Goal: Transaction & Acquisition: Purchase product/service

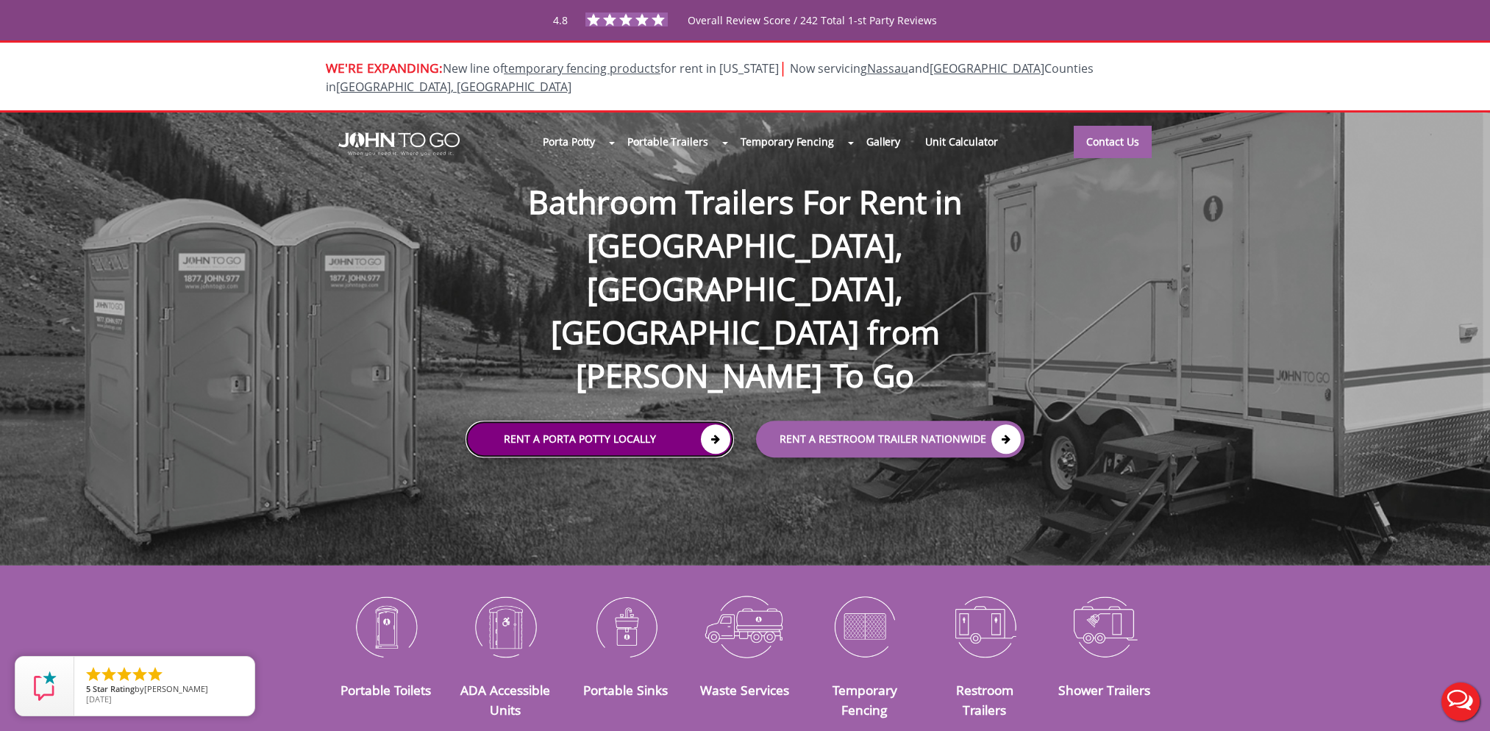
click at [600, 421] on link "Rent a Porta Potty Locally" at bounding box center [600, 439] width 268 height 37
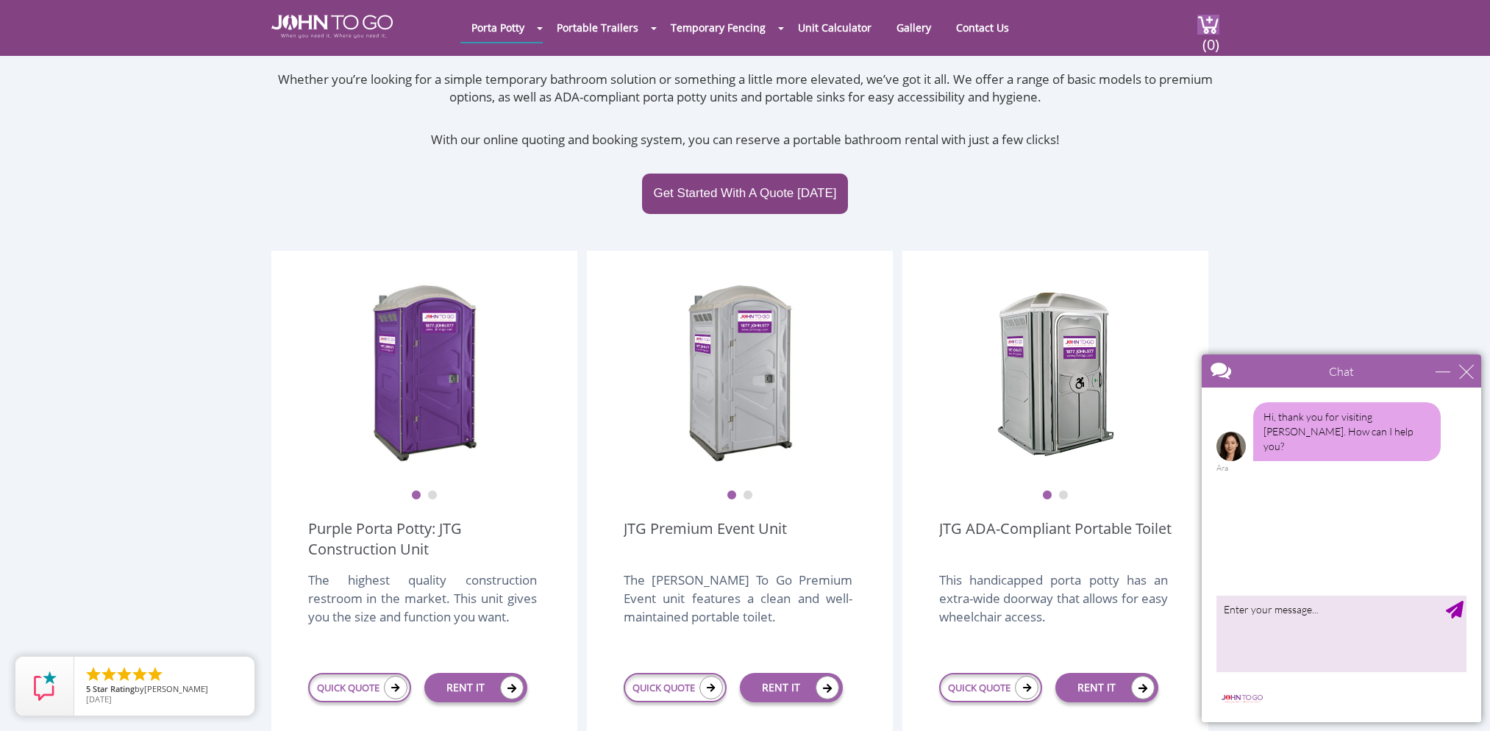
scroll to position [221, 0]
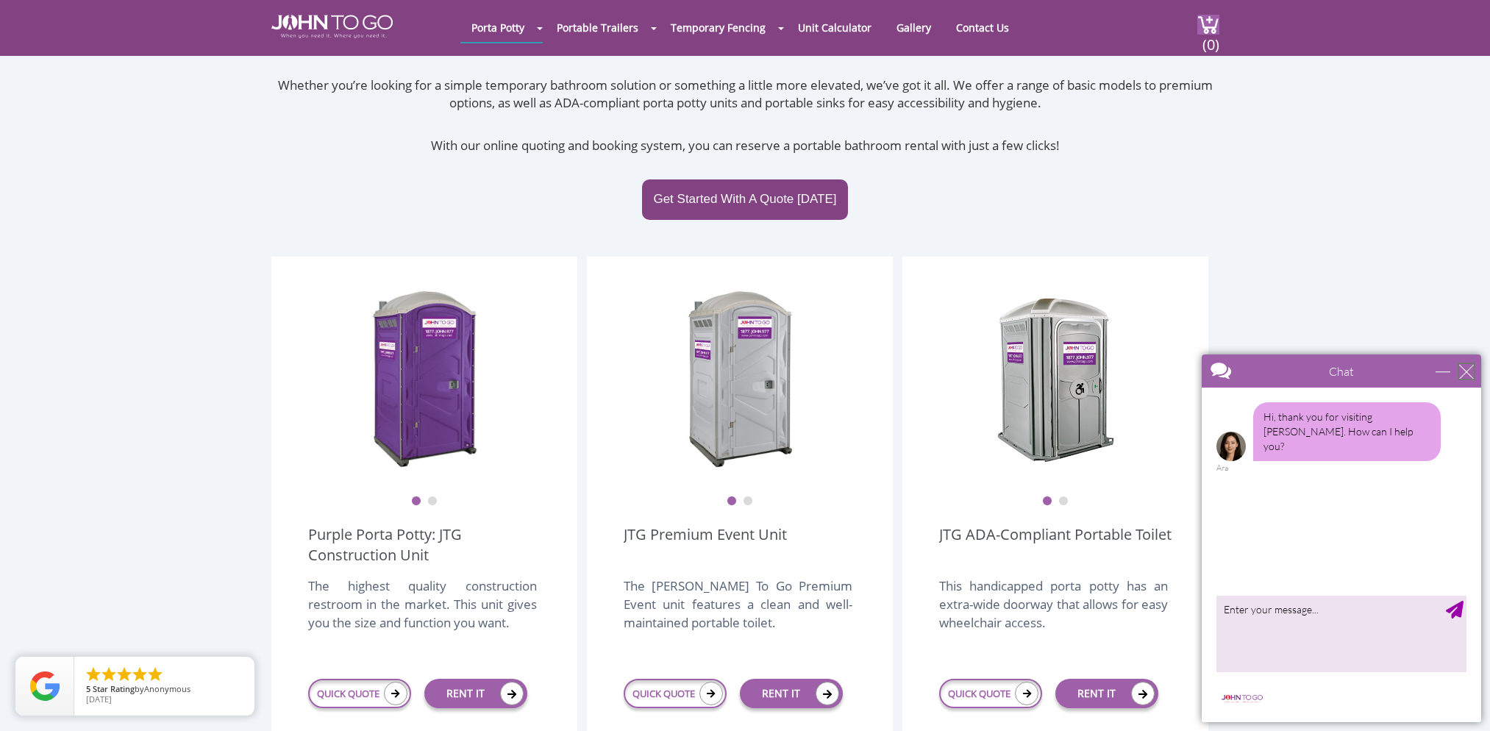
click at [1469, 371] on div "close" at bounding box center [1466, 371] width 15 height 15
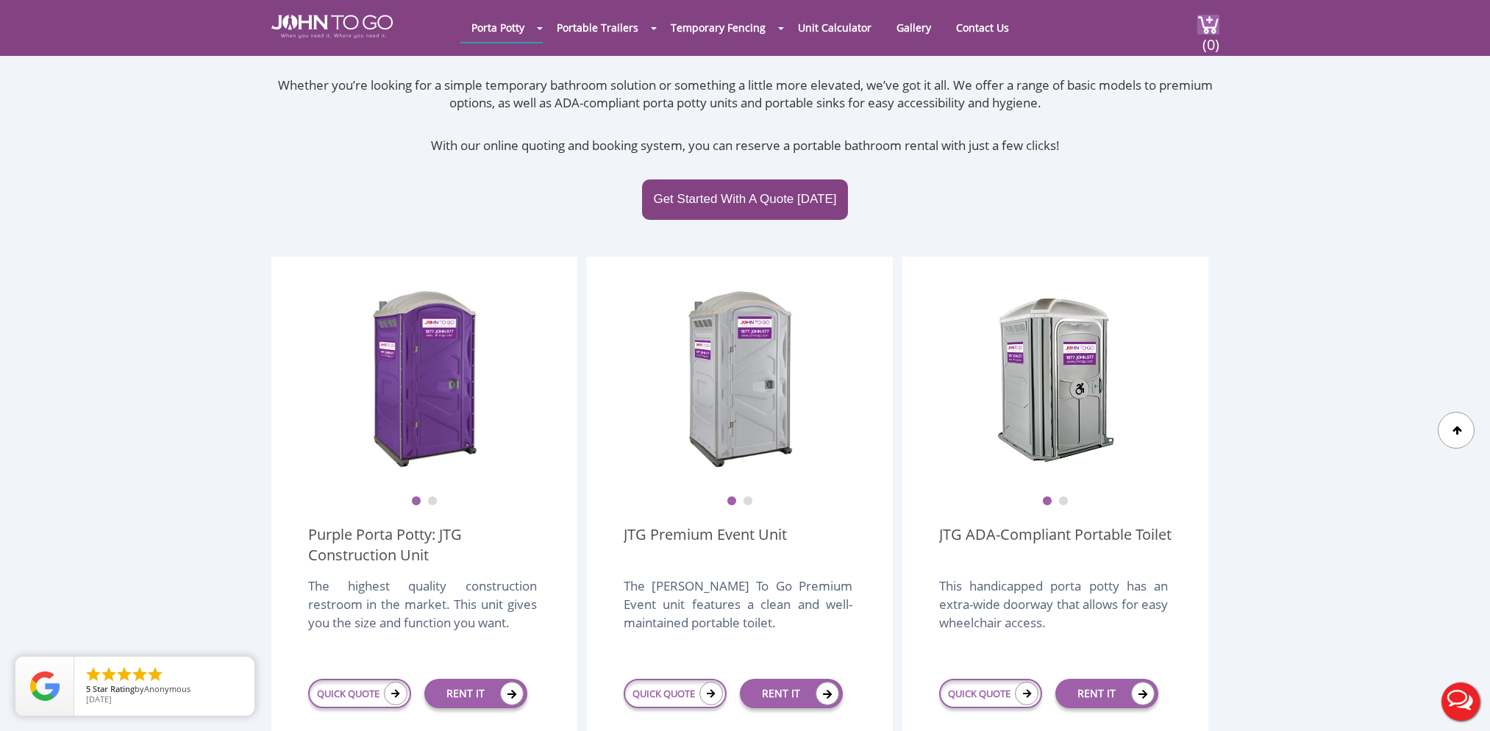
scroll to position [0, 0]
click at [462, 679] on link "RENT IT" at bounding box center [475, 693] width 103 height 29
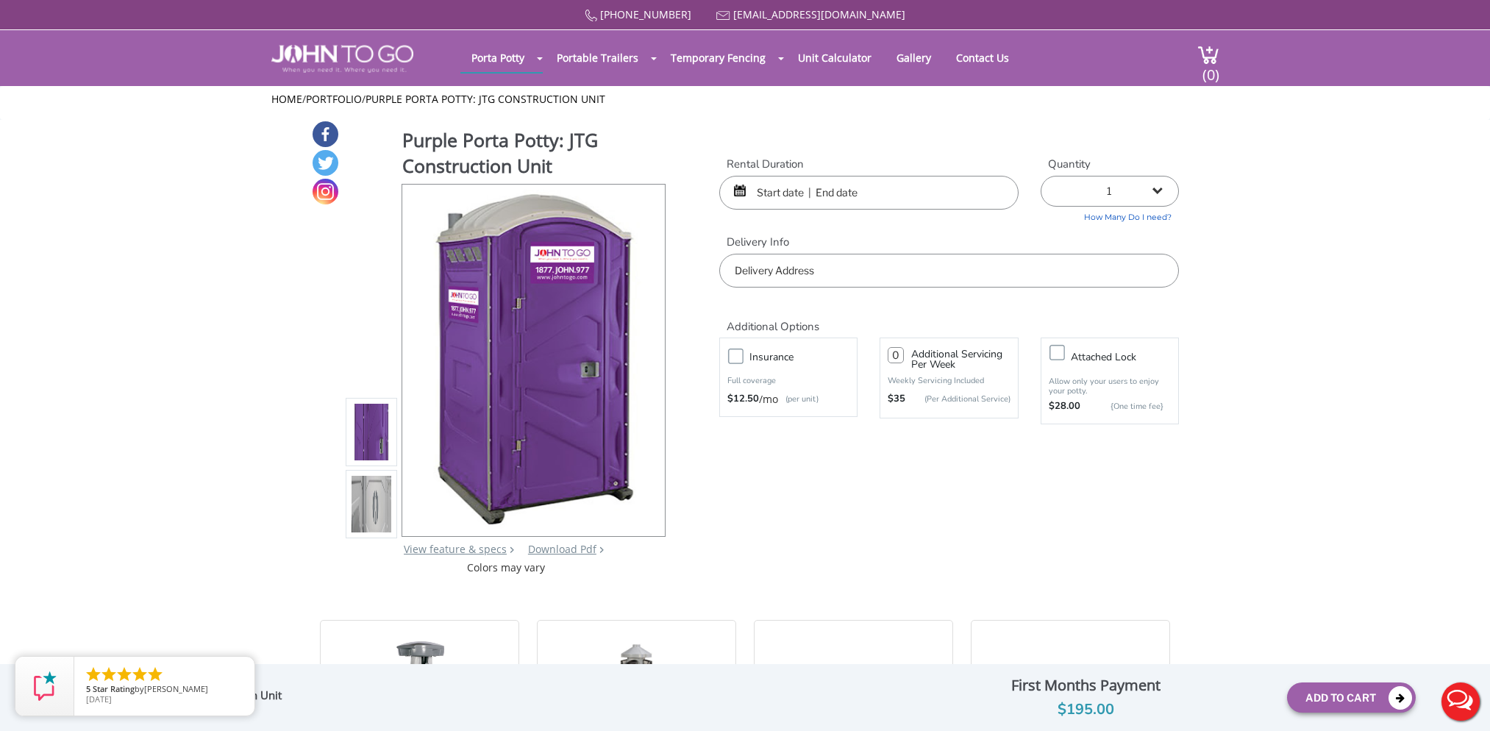
click at [788, 197] on input "text" at bounding box center [868, 193] width 299 height 34
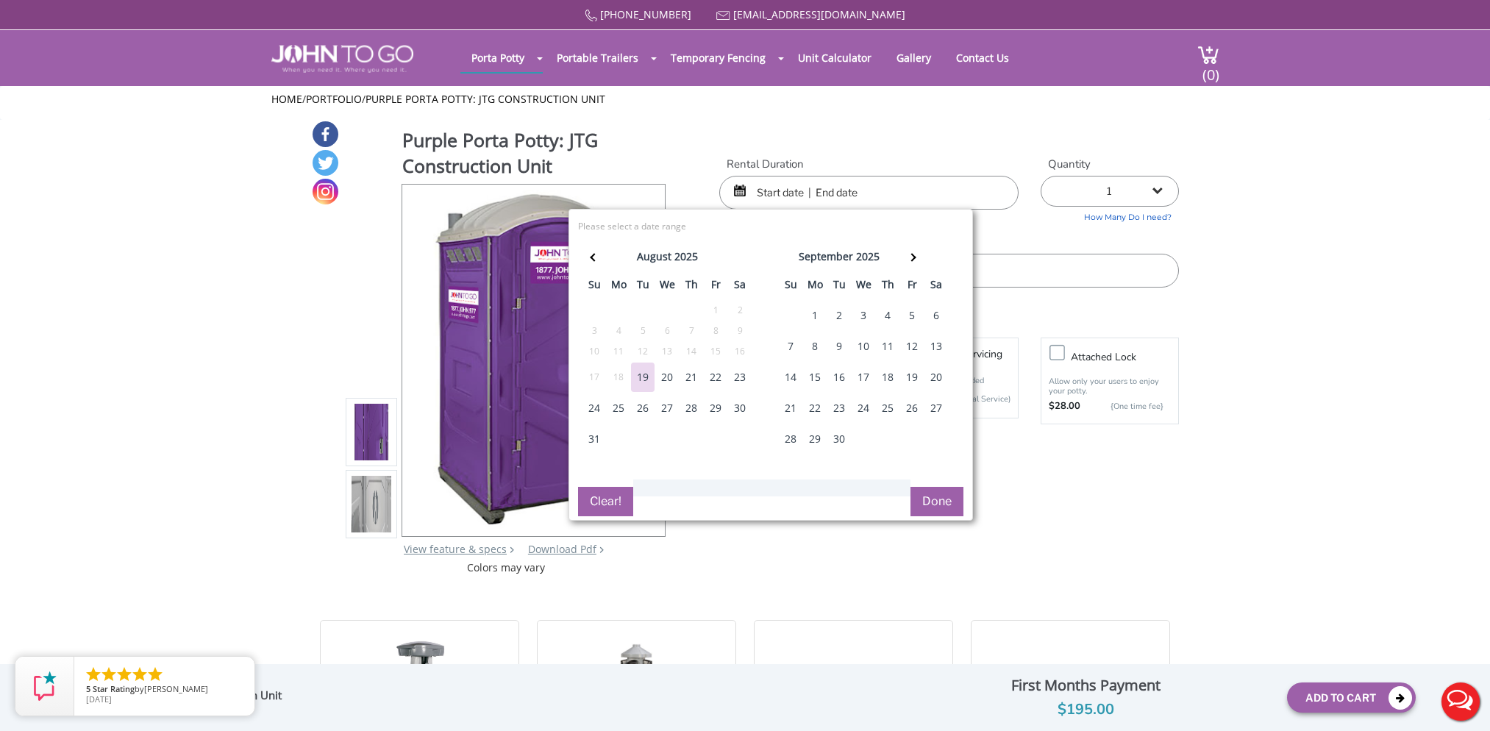
click at [643, 376] on div "19" at bounding box center [643, 377] width 24 height 29
click at [660, 377] on div "20" at bounding box center [667, 377] width 24 height 29
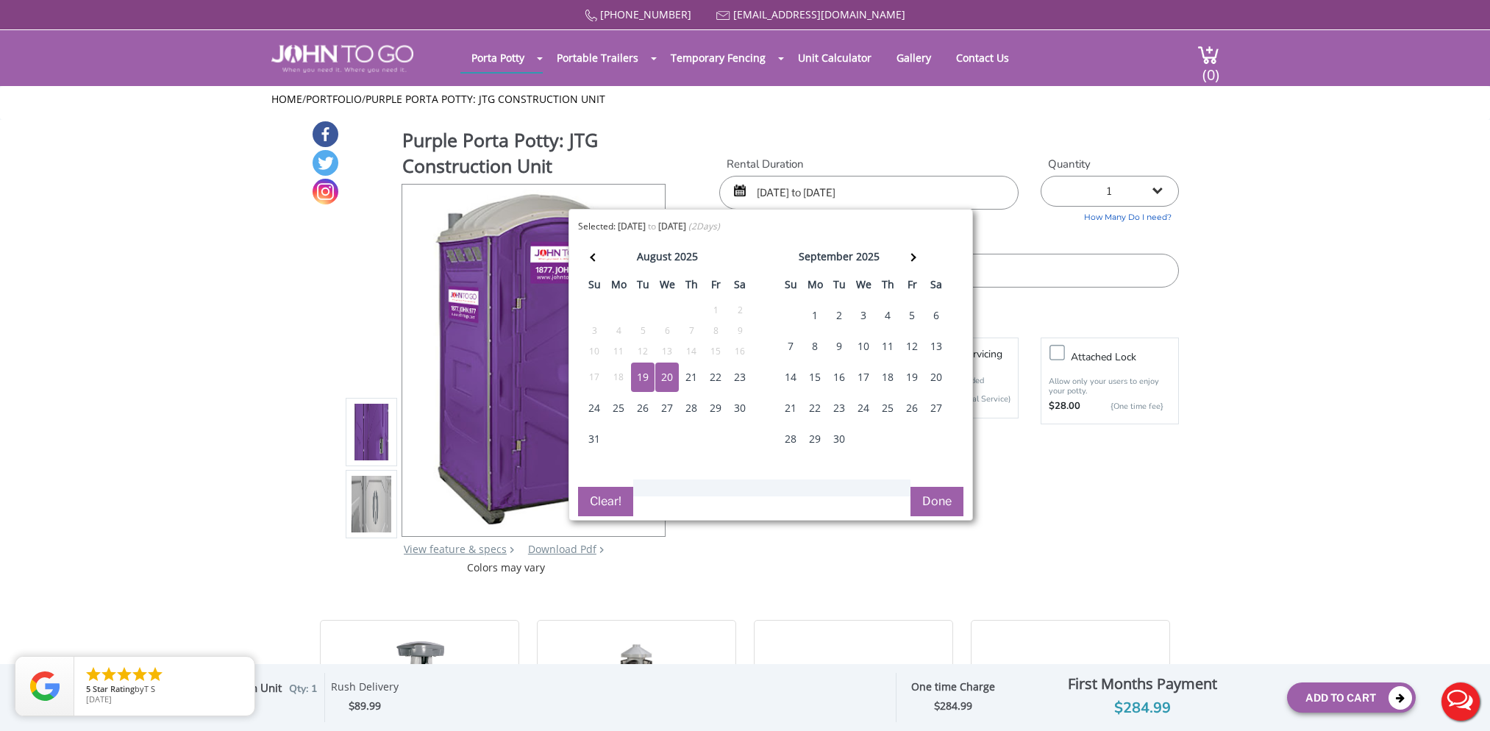
click at [642, 374] on div "19" at bounding box center [643, 377] width 24 height 29
click at [911, 257] on span at bounding box center [912, 257] width 8 height 8
click at [912, 257] on span at bounding box center [912, 257] width 8 height 8
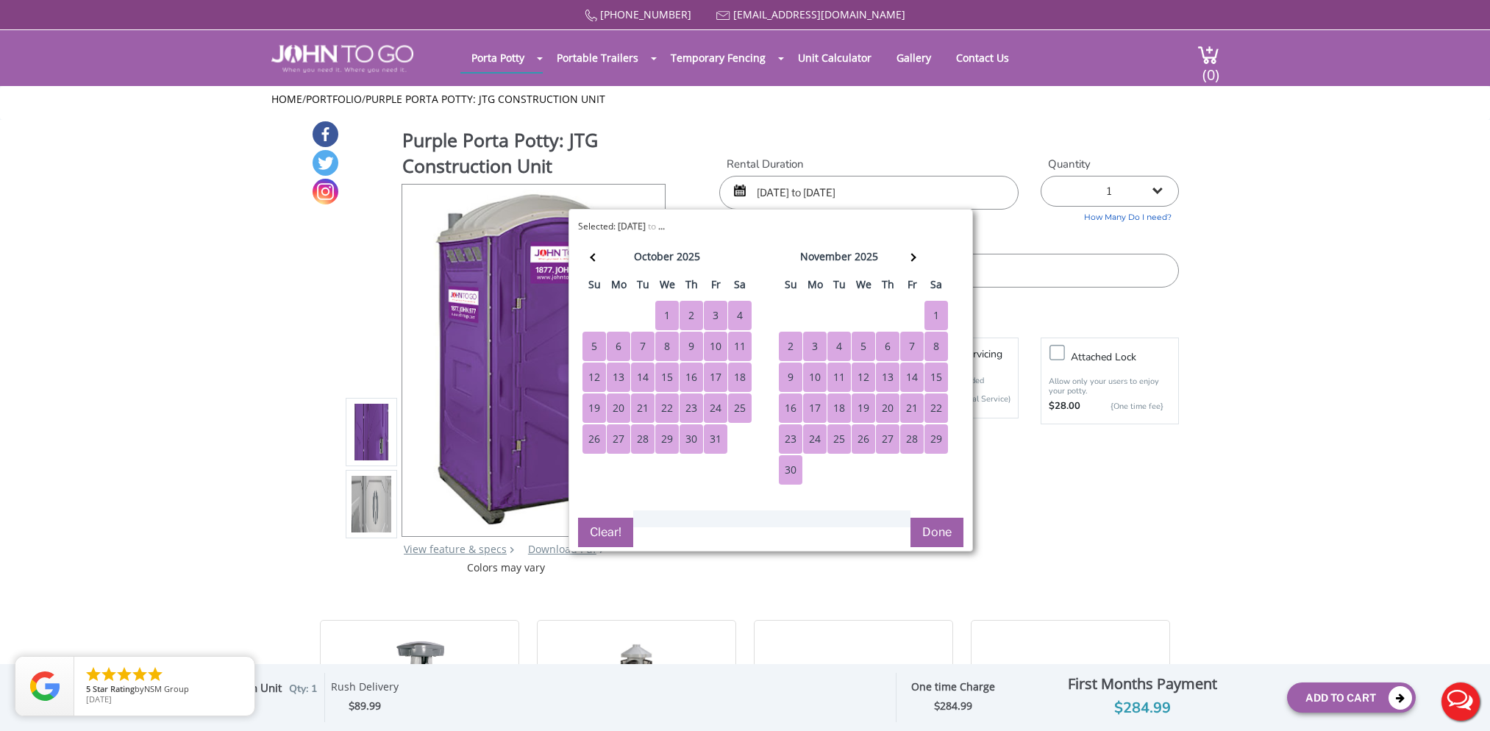
click at [785, 458] on div "30" at bounding box center [791, 469] width 24 height 29
type input "08/19/2025 to 11/30/2025"
drag, startPoint x: 712, startPoint y: 433, endPoint x: 731, endPoint y: 429, distance: 19.5
click at [713, 433] on div "31" at bounding box center [716, 438] width 24 height 29
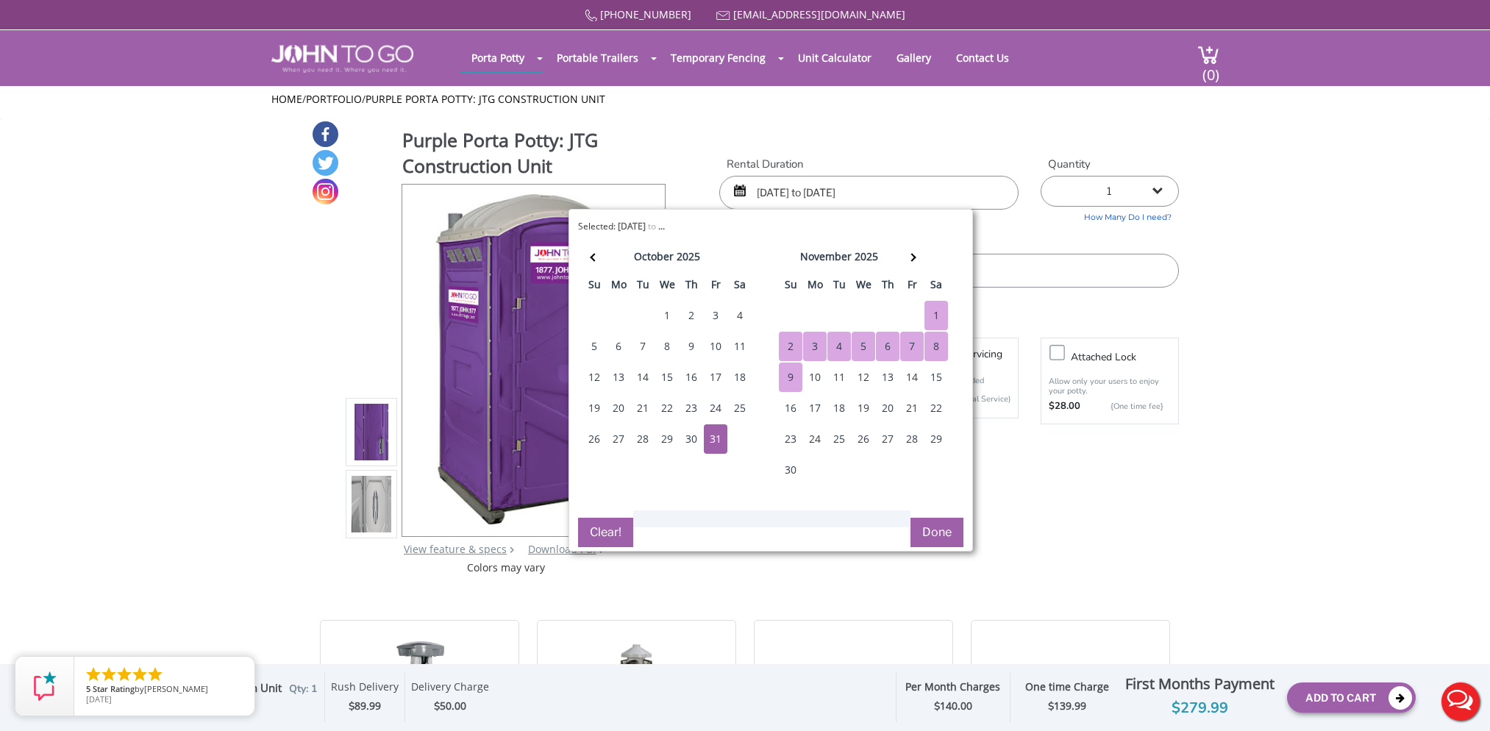
click at [813, 194] on input "08/19/2025 to 11/30/2025" at bounding box center [868, 193] width 299 height 34
click at [604, 522] on button "Clear!" at bounding box center [605, 532] width 55 height 29
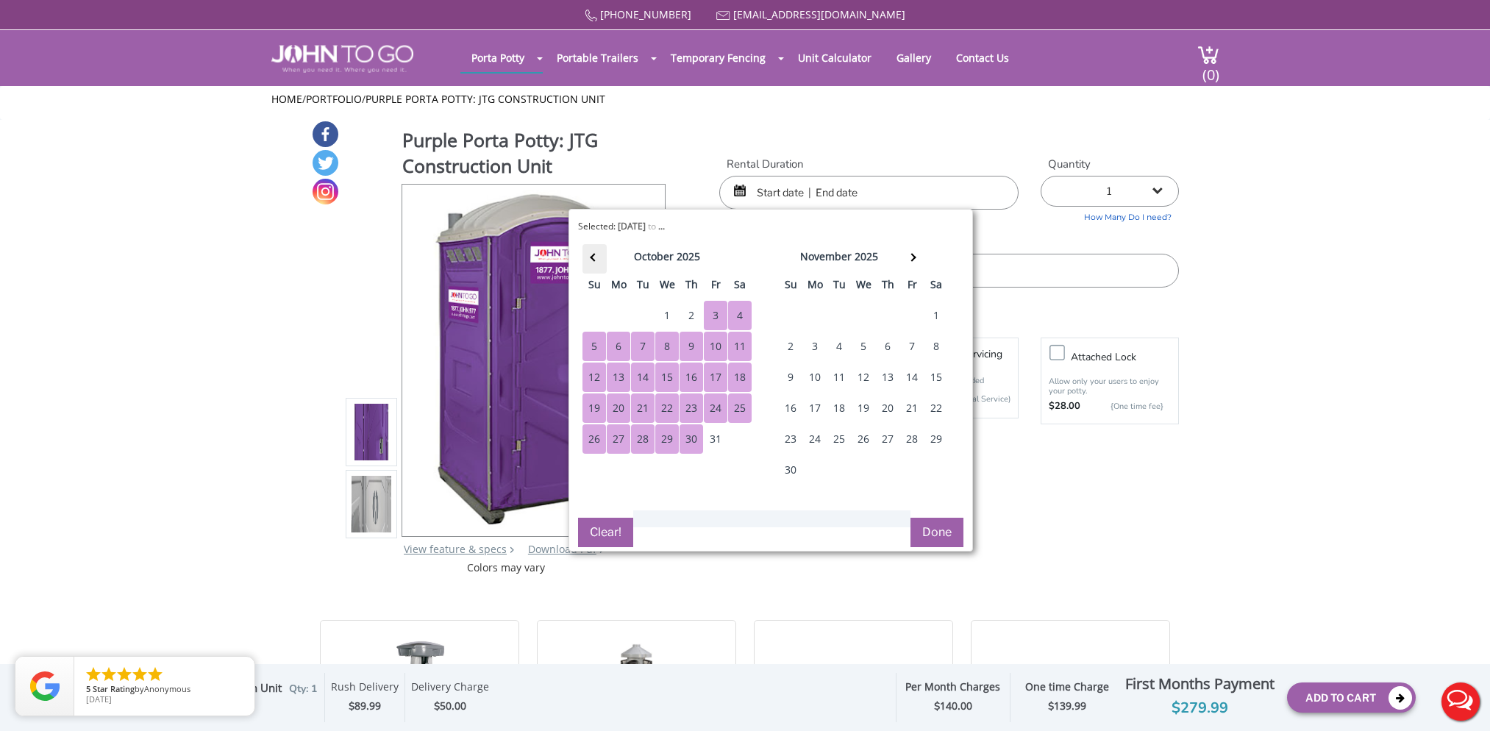
click at [593, 260] on span at bounding box center [595, 257] width 8 height 8
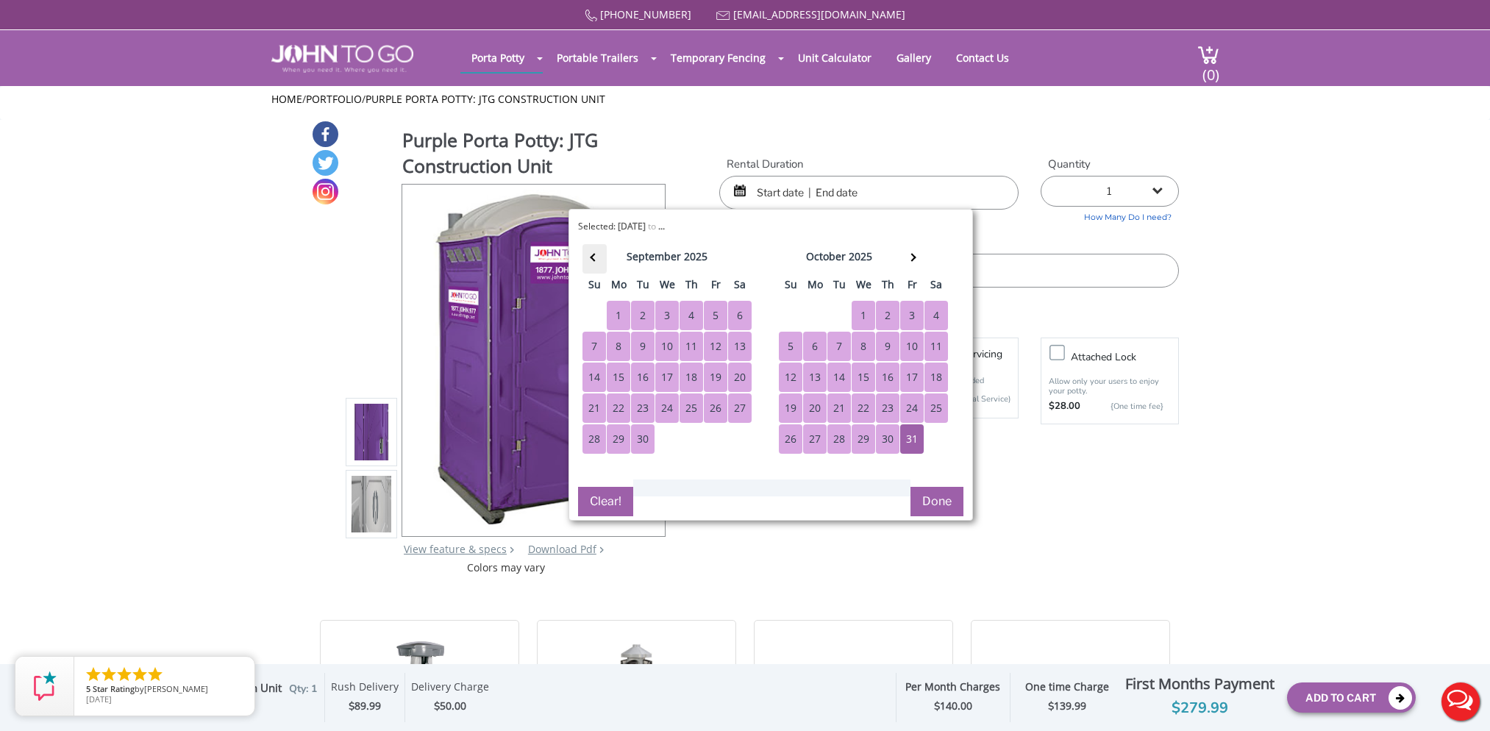
click at [590, 255] on th at bounding box center [594, 258] width 24 height 29
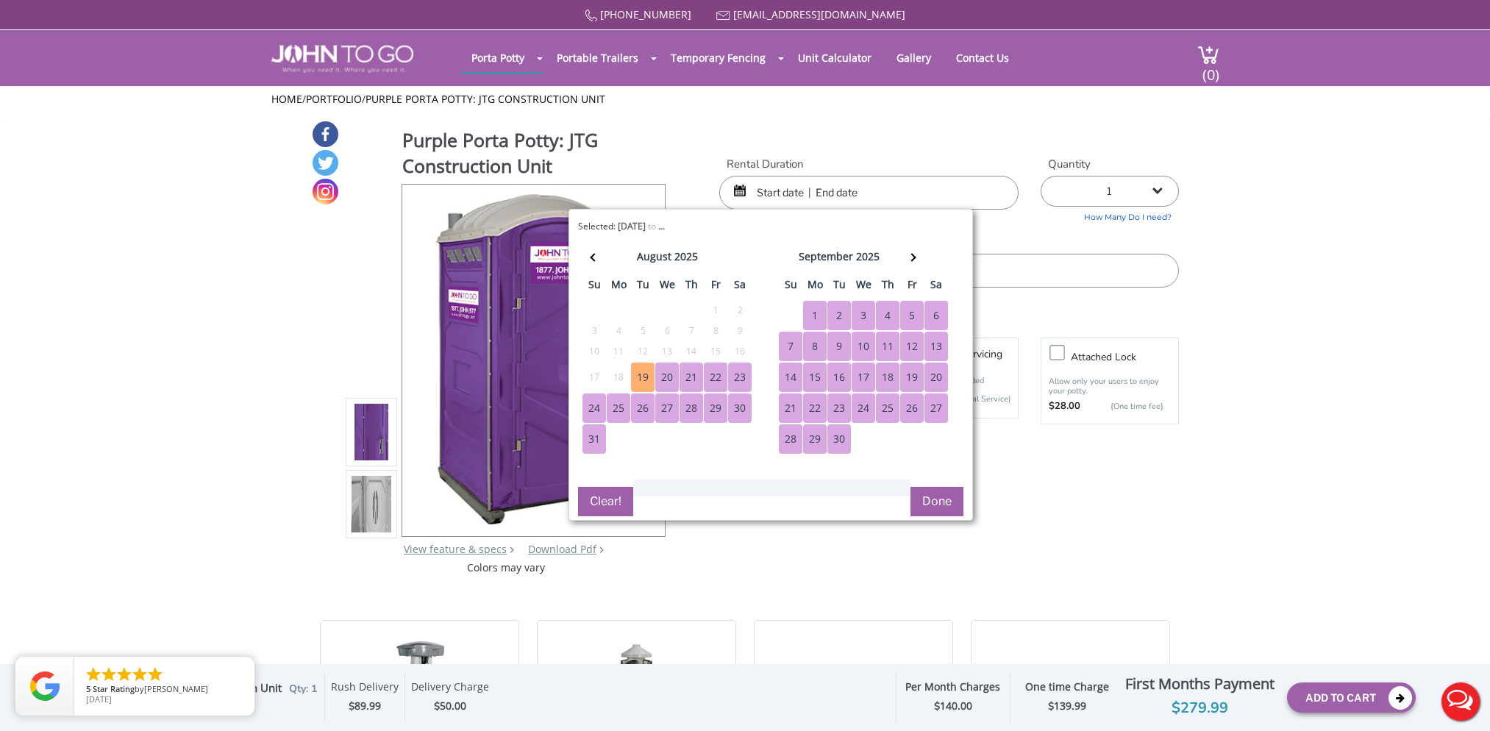
click at [643, 377] on div "19" at bounding box center [643, 377] width 24 height 29
type input "08/19/2025 to 10/31/2025"
click at [908, 260] on span at bounding box center [912, 257] width 8 height 8
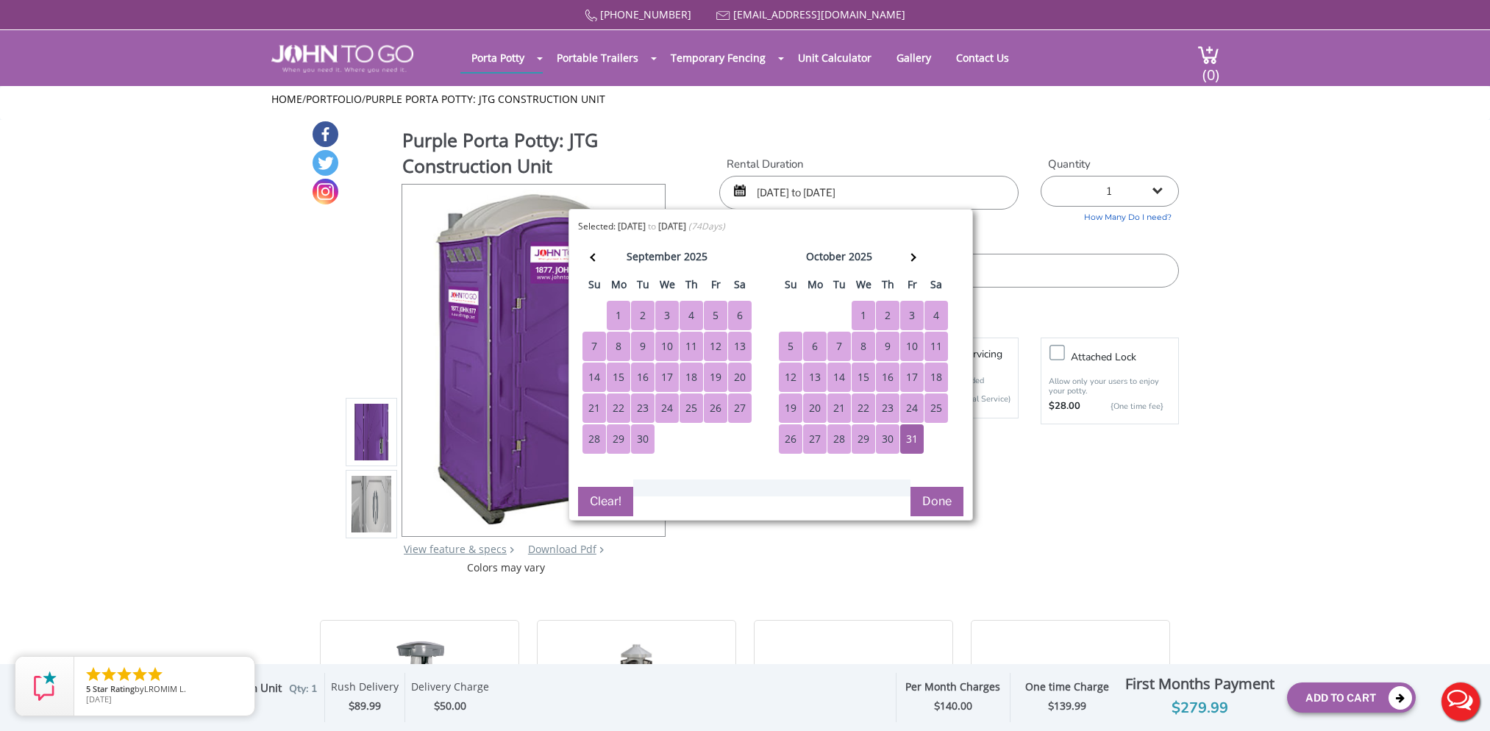
drag, startPoint x: 903, startPoint y: 429, endPoint x: 906, endPoint y: 439, distance: 10.0
click at [903, 429] on div "31" at bounding box center [912, 438] width 24 height 29
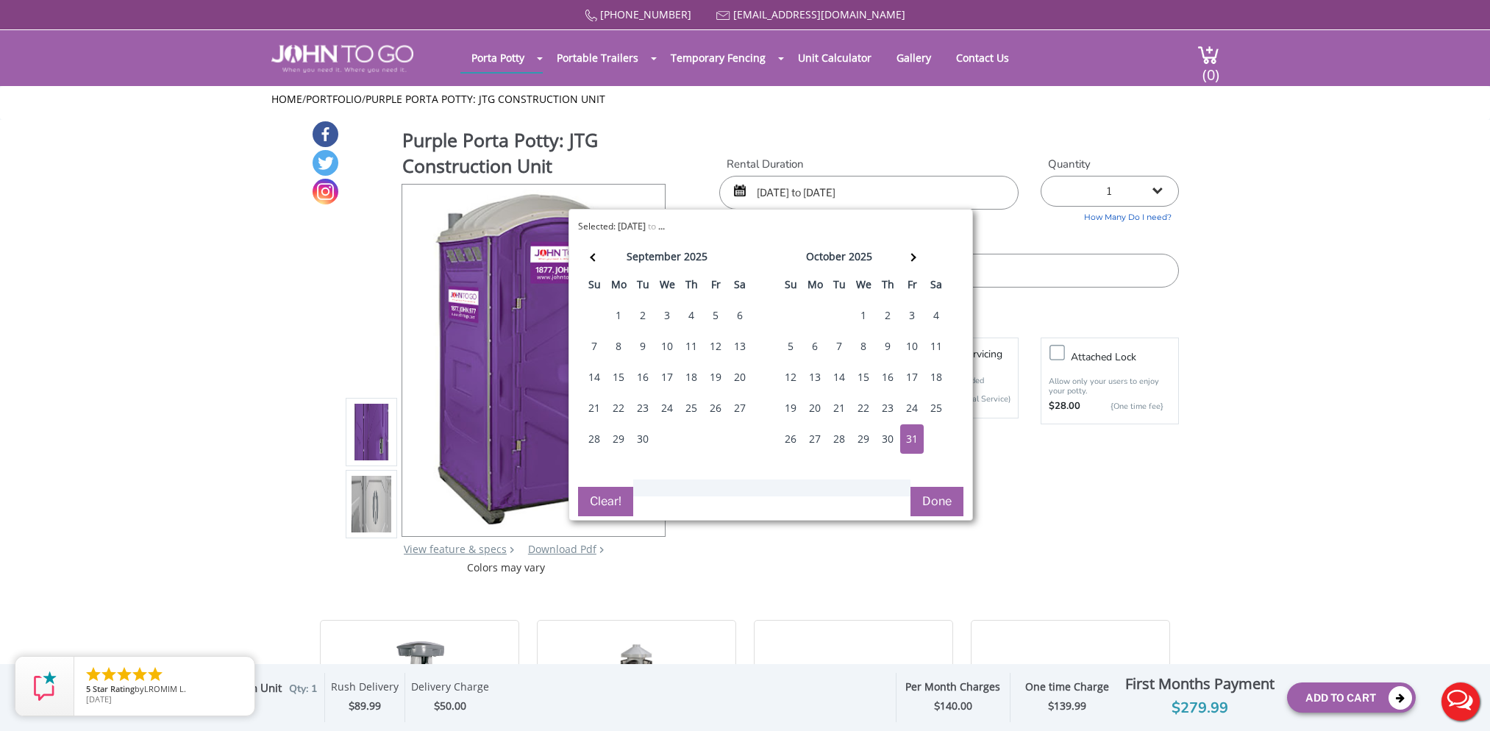
click at [933, 498] on button "Done" at bounding box center [936, 501] width 53 height 29
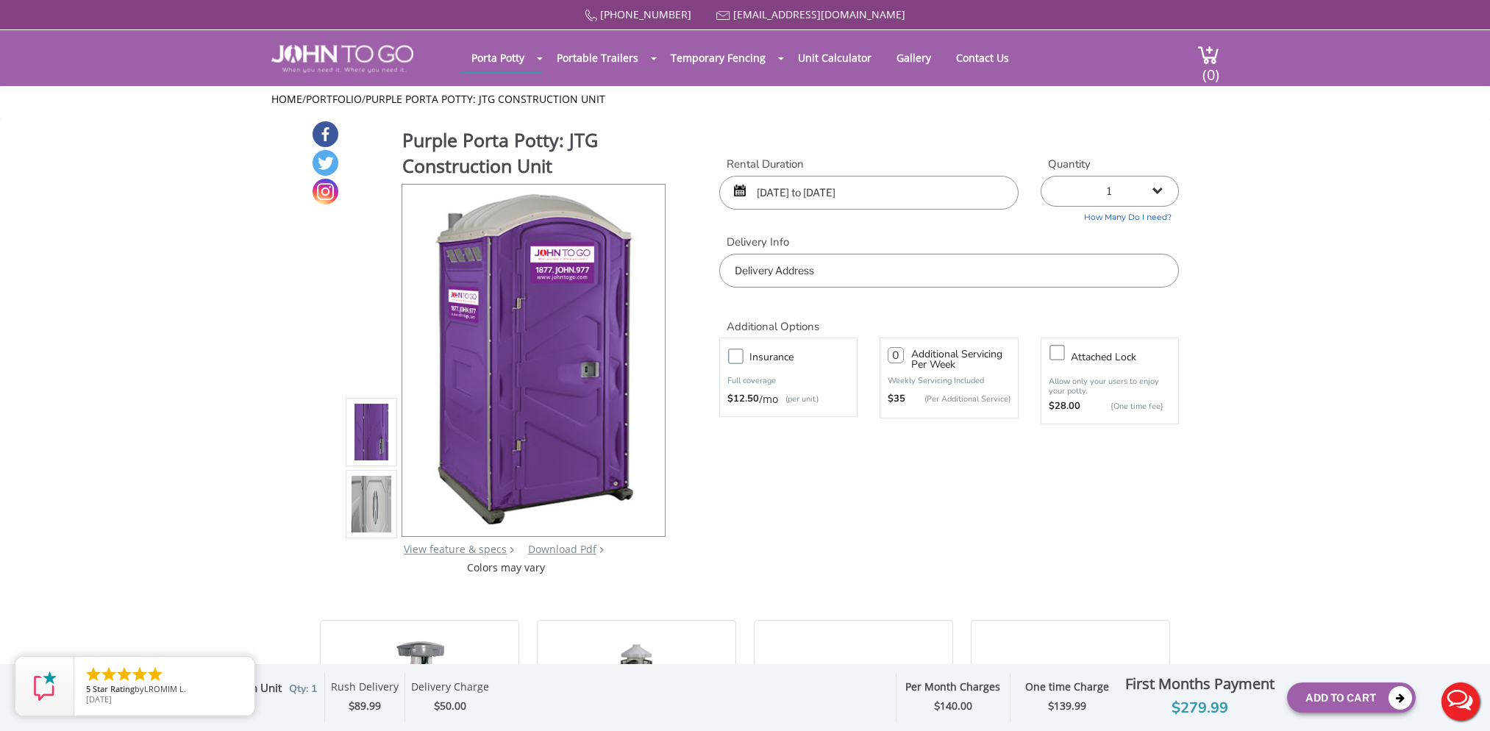
click at [850, 277] on input "text" at bounding box center [949, 271] width 460 height 34
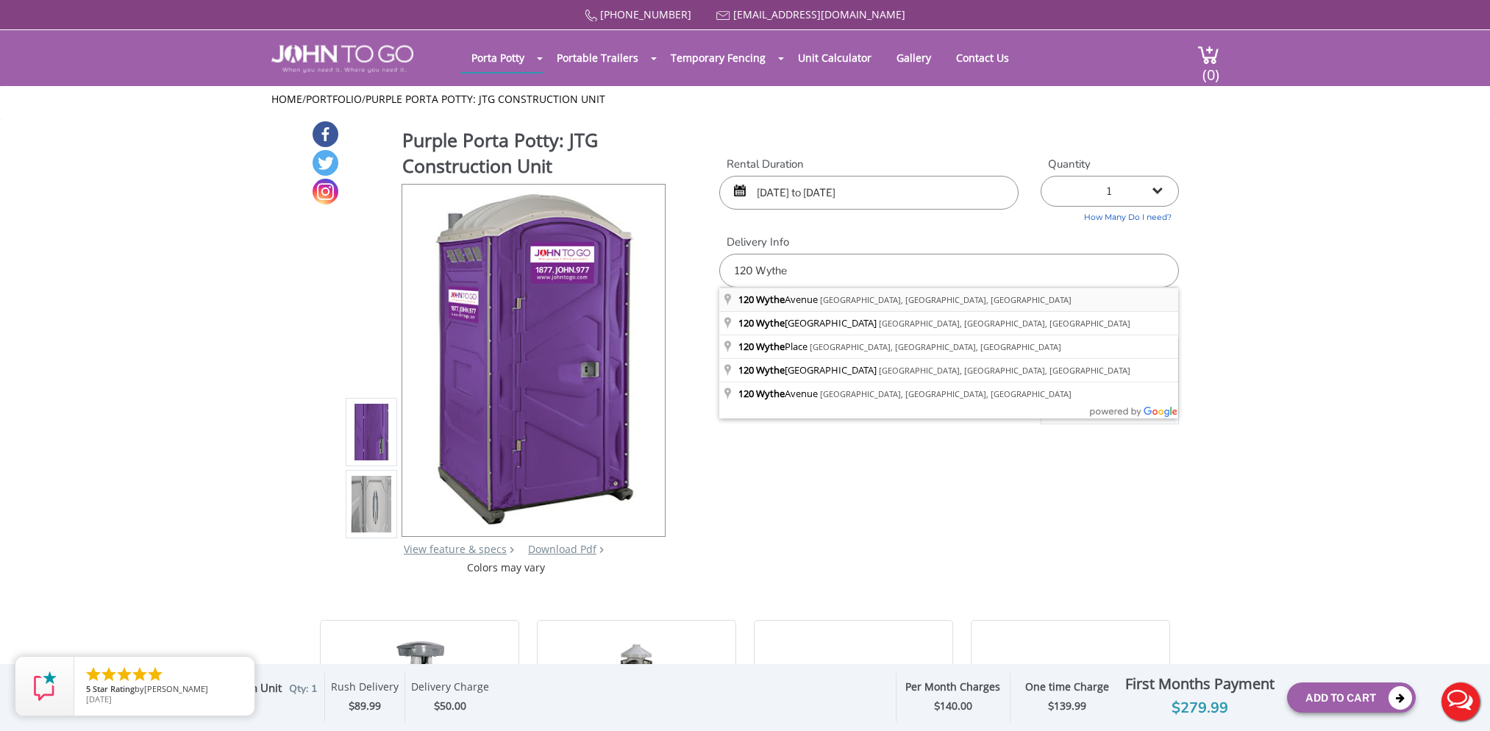
type input "120 Wythe Avenue, Brooklyn, NY, USA"
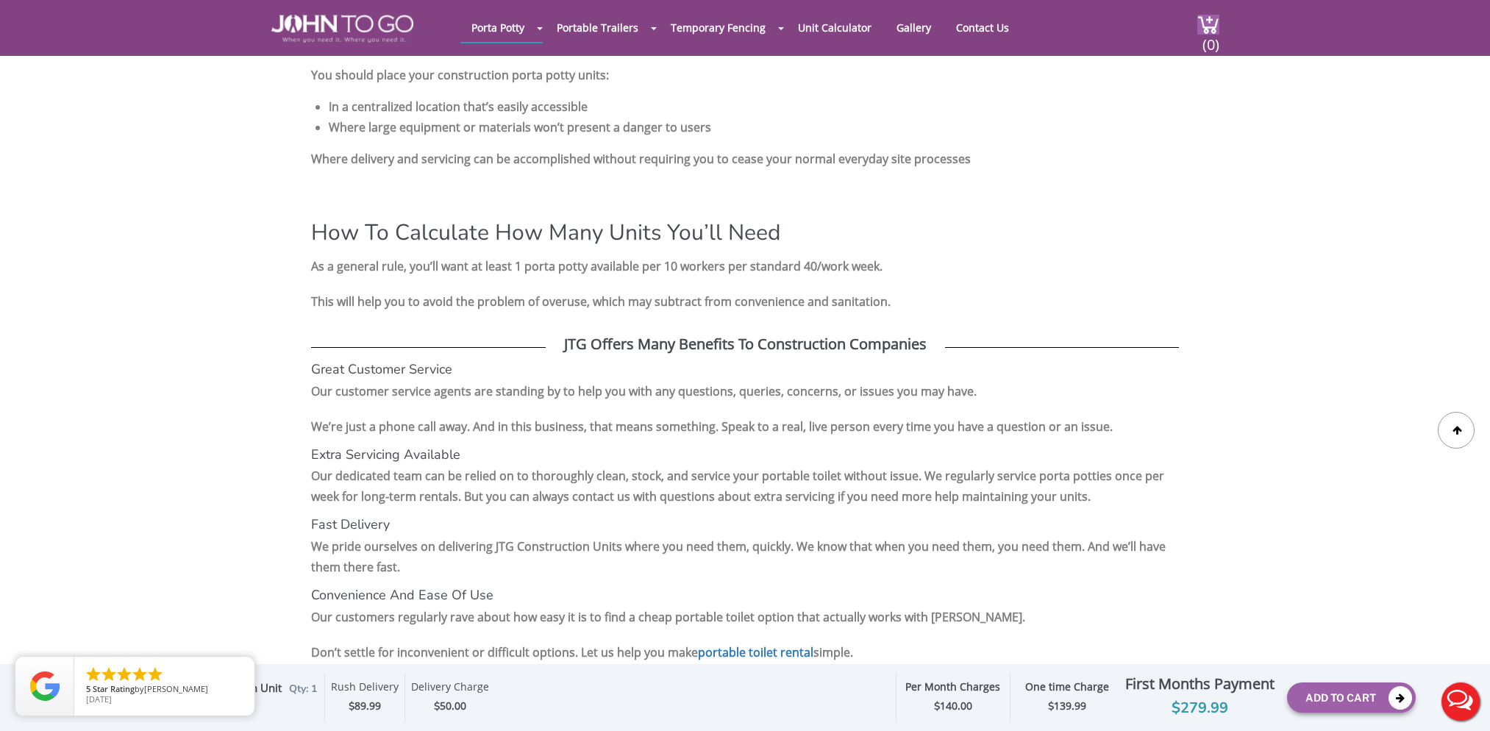
scroll to position [2059, 0]
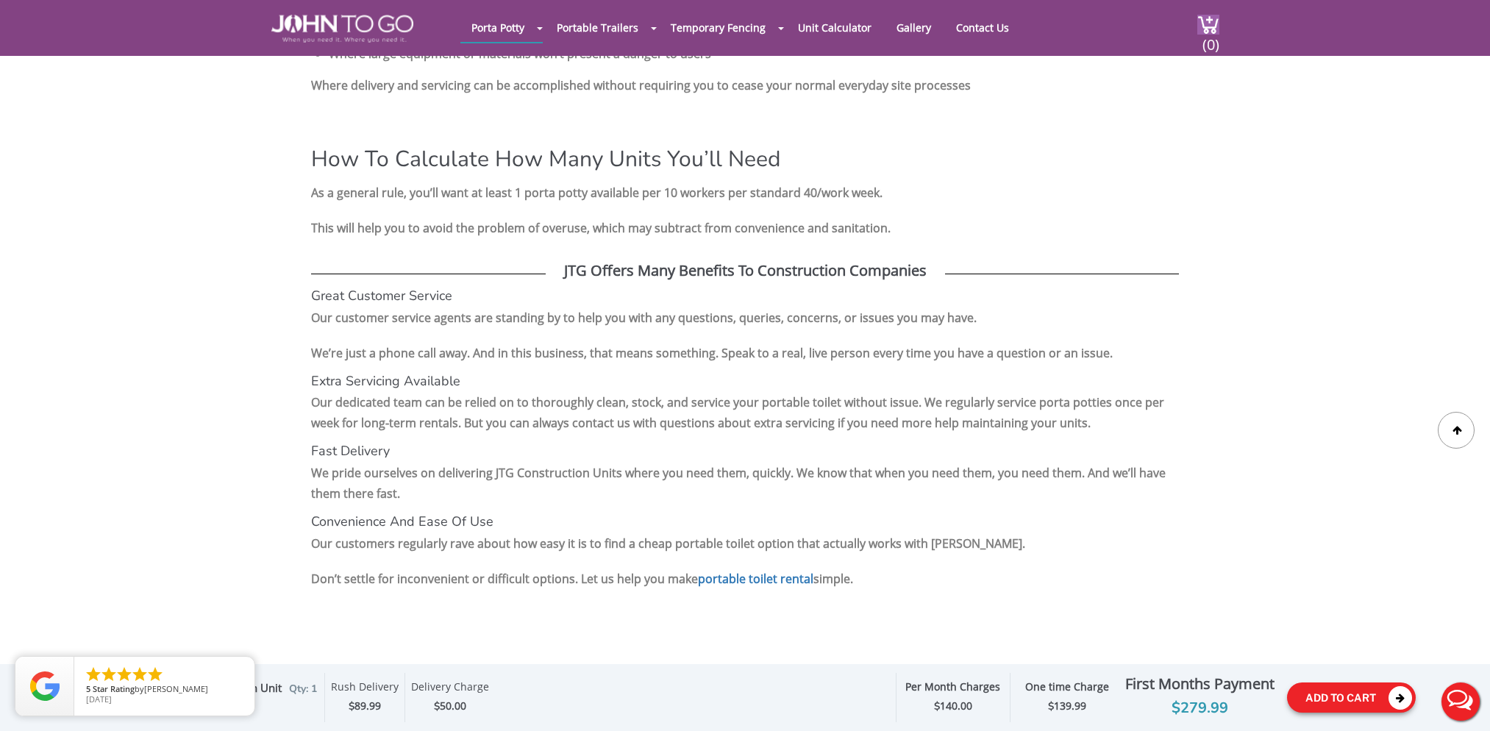
click at [1327, 696] on button "Add To Cart" at bounding box center [1351, 697] width 129 height 30
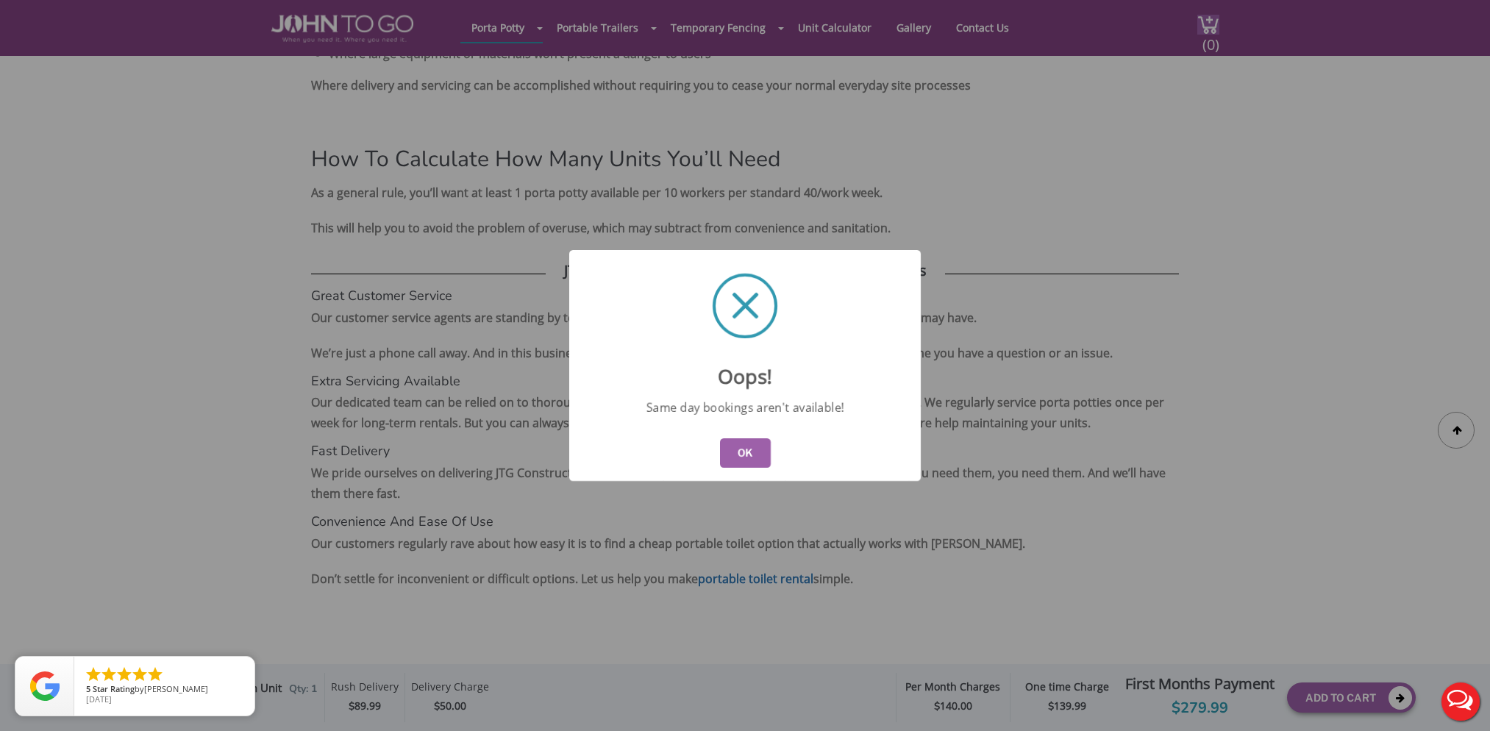
click at [751, 448] on button "OK" at bounding box center [745, 452] width 51 height 29
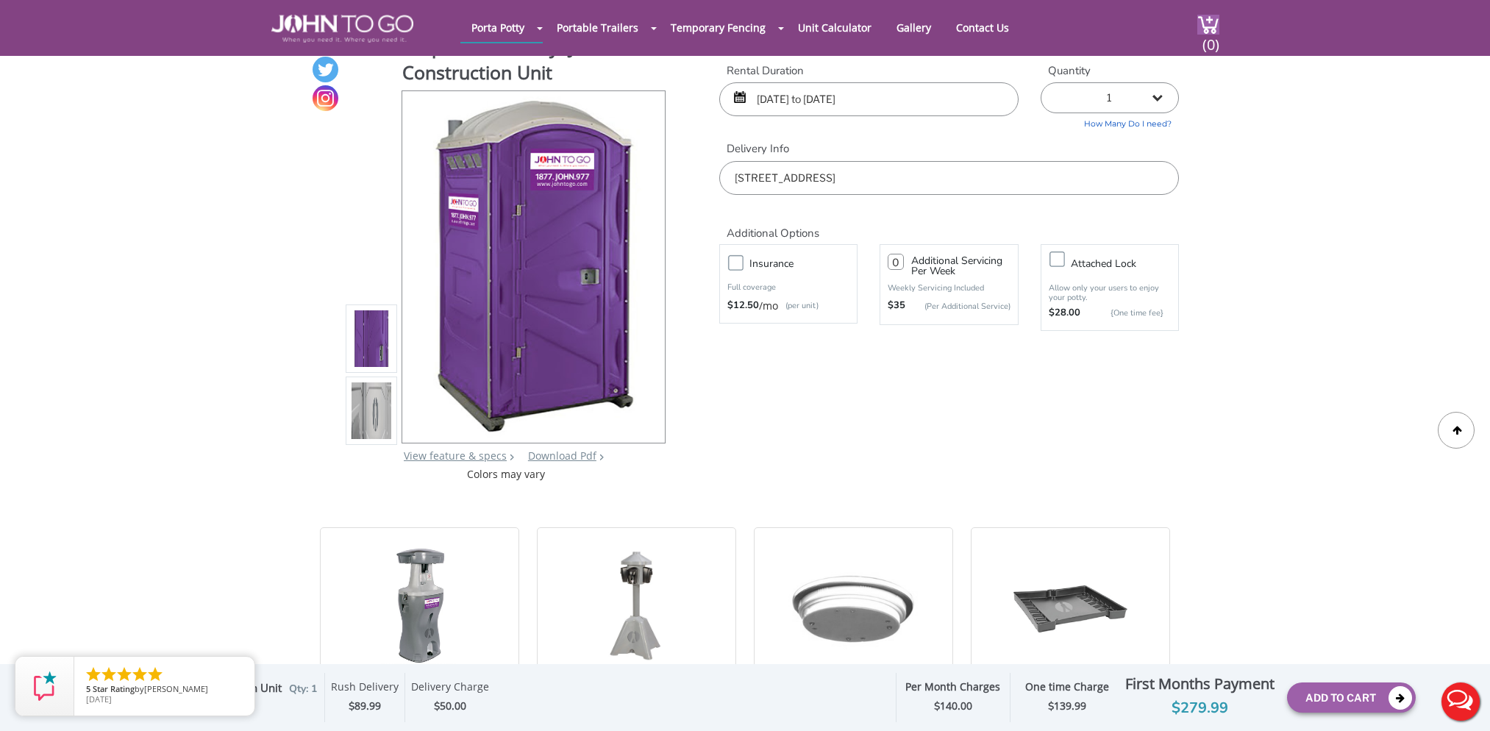
scroll to position [0, 0]
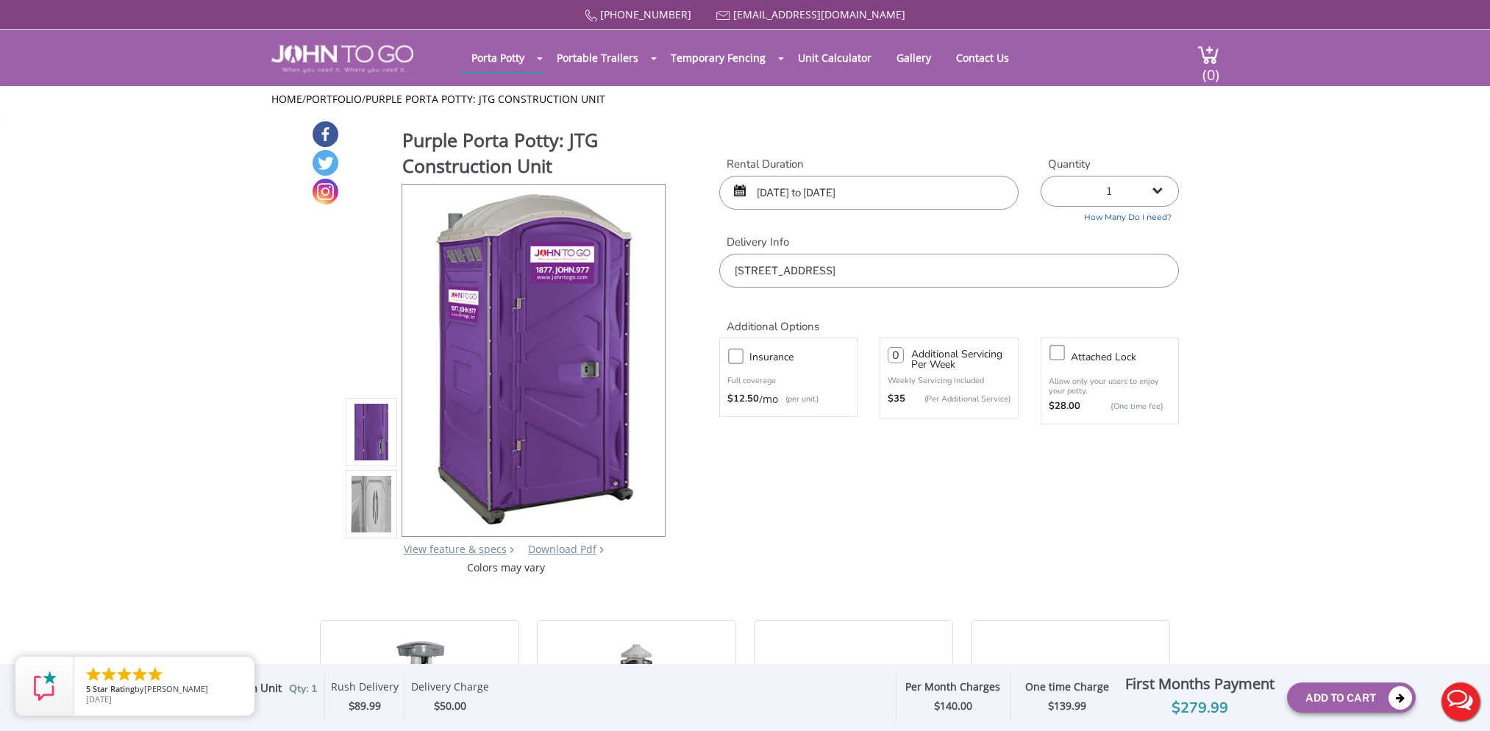
click at [919, 188] on input "08/19/2025 to 10/31/2025" at bounding box center [868, 193] width 299 height 34
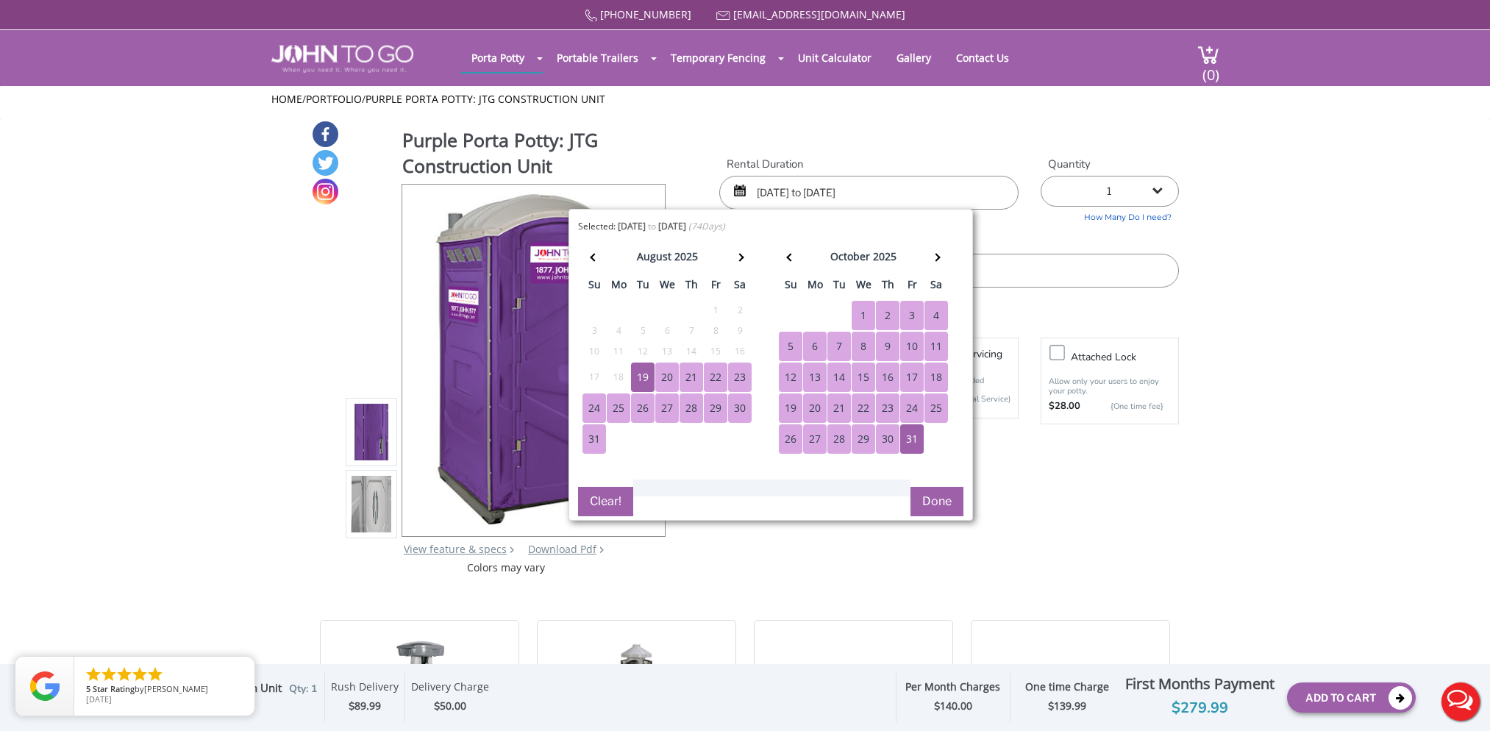
click at [666, 374] on div "20" at bounding box center [667, 377] width 24 height 29
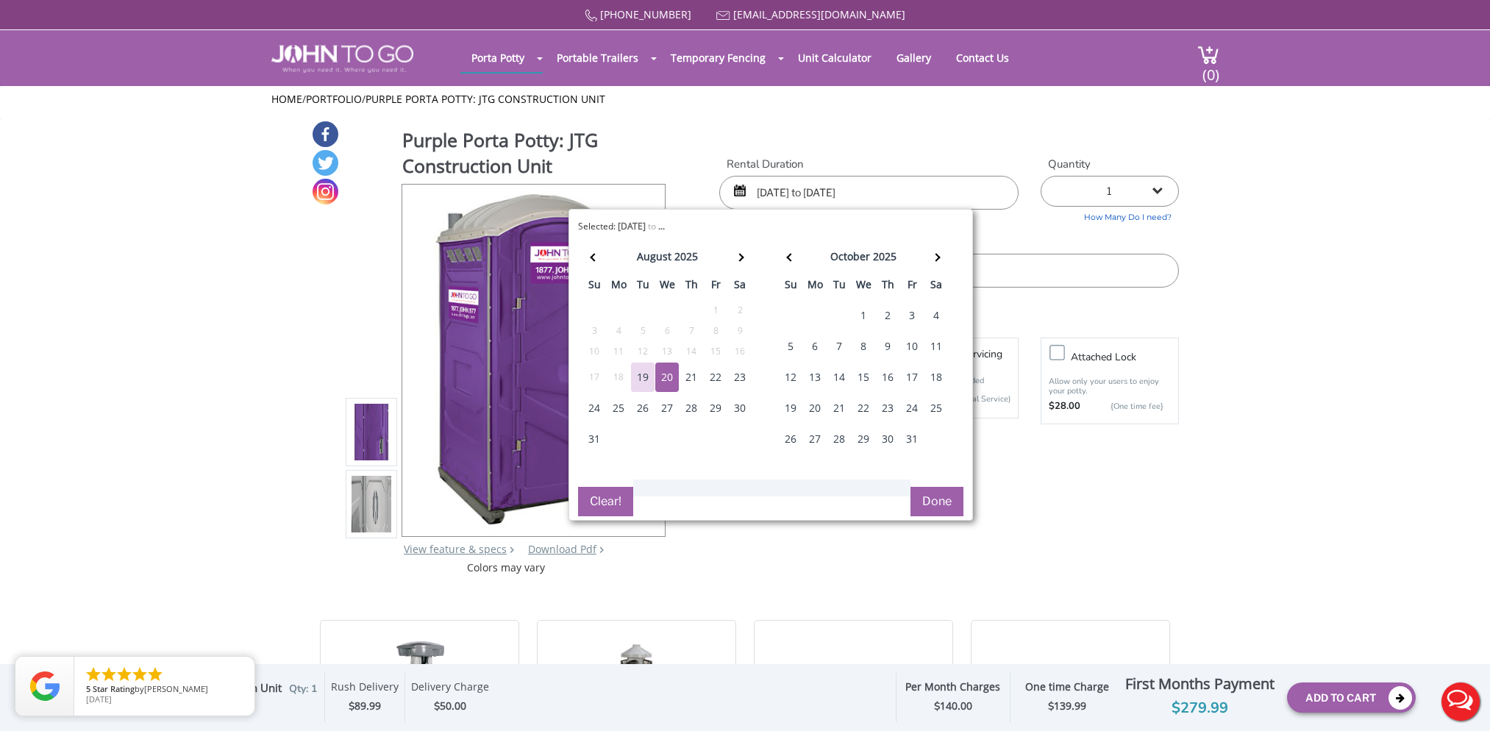
click at [666, 374] on div "20" at bounding box center [667, 377] width 24 height 29
drag, startPoint x: 900, startPoint y: 198, endPoint x: 833, endPoint y: 195, distance: 67.7
click at [833, 195] on input "08/20/2025 to 08/20/2025" at bounding box center [868, 193] width 299 height 34
click at [912, 257] on span at bounding box center [912, 257] width 8 height 8
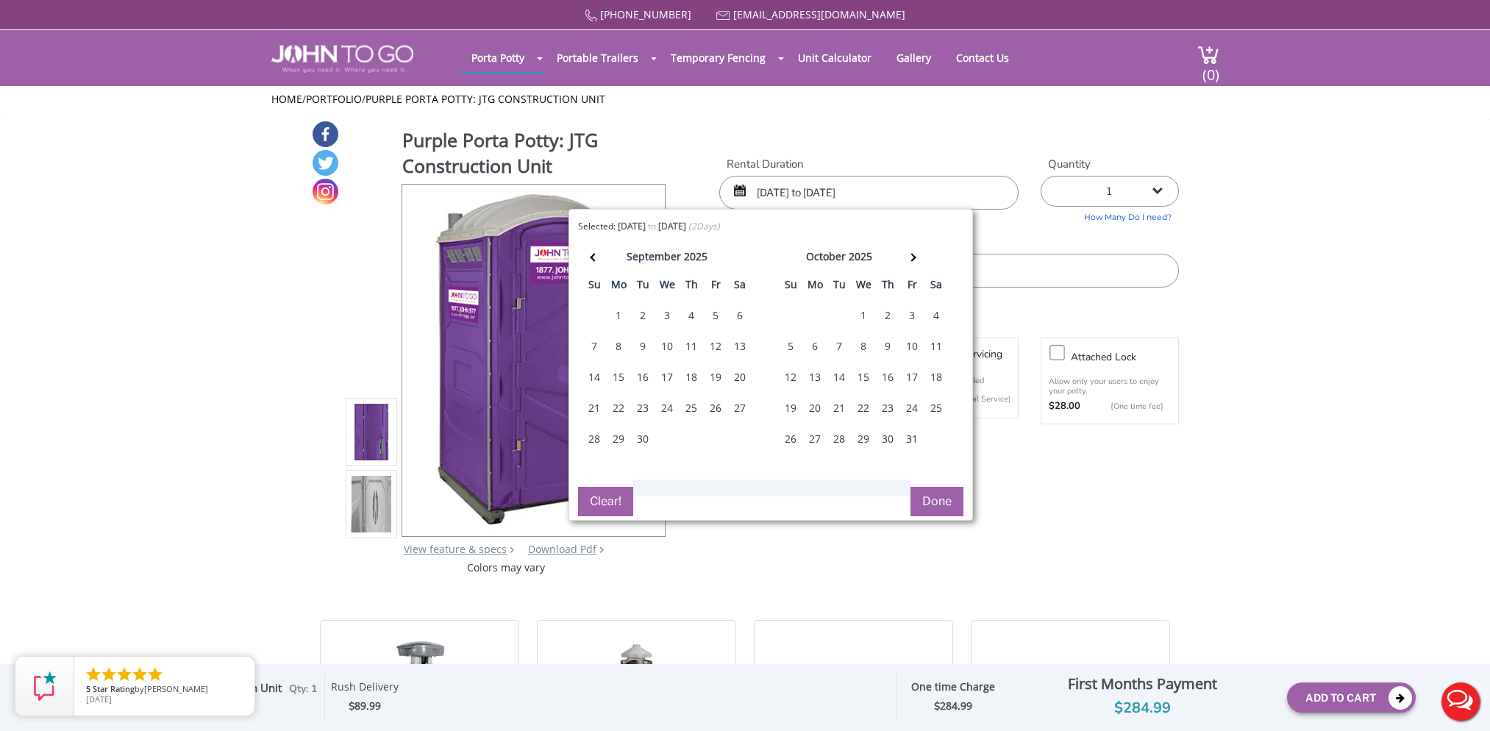
click at [812, 434] on div "27" at bounding box center [815, 438] width 24 height 29
click at [811, 432] on div "27" at bounding box center [815, 438] width 24 height 29
click at [590, 255] on th at bounding box center [594, 258] width 24 height 29
click at [664, 377] on div "20" at bounding box center [667, 377] width 24 height 29
click at [665, 377] on div "20" at bounding box center [667, 377] width 24 height 29
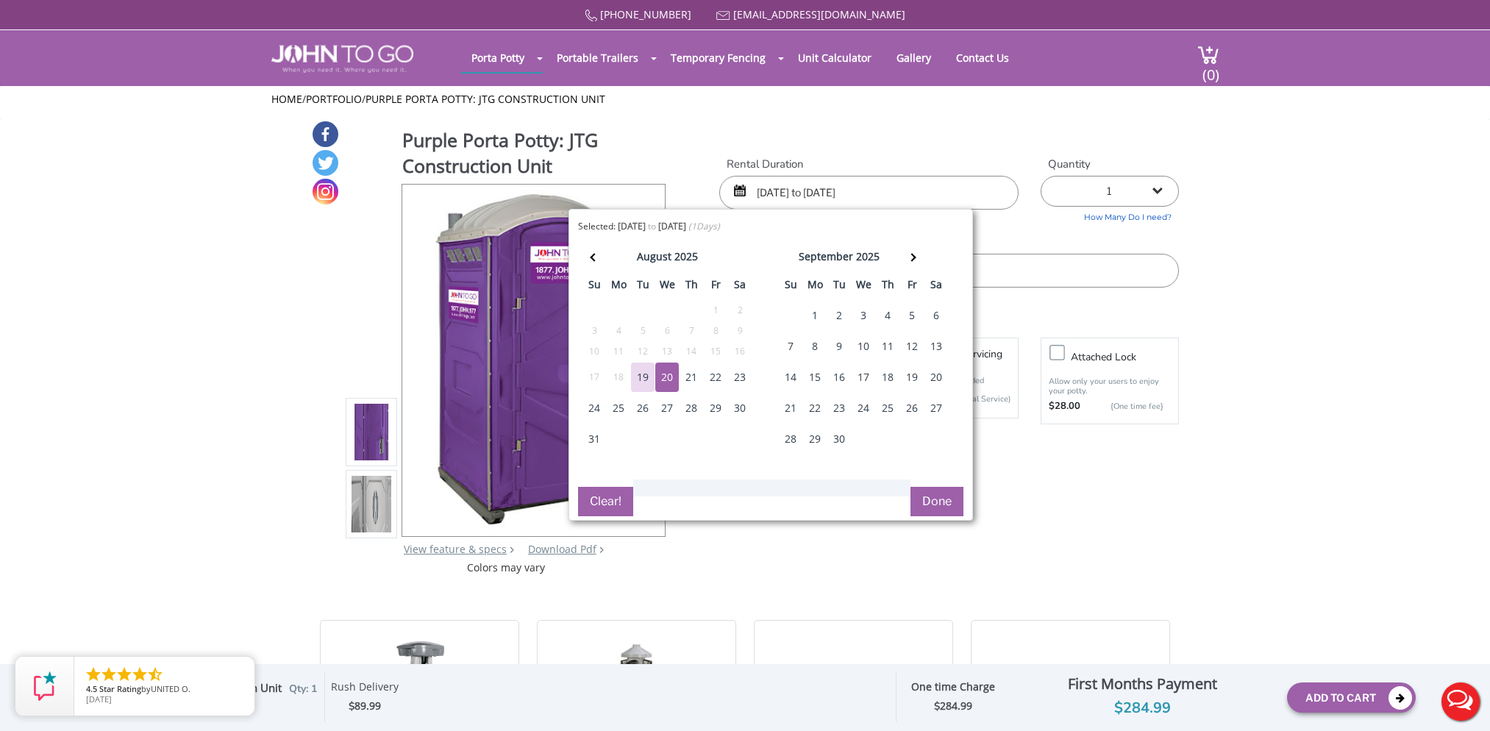
click at [665, 377] on div "20" at bounding box center [667, 377] width 24 height 29
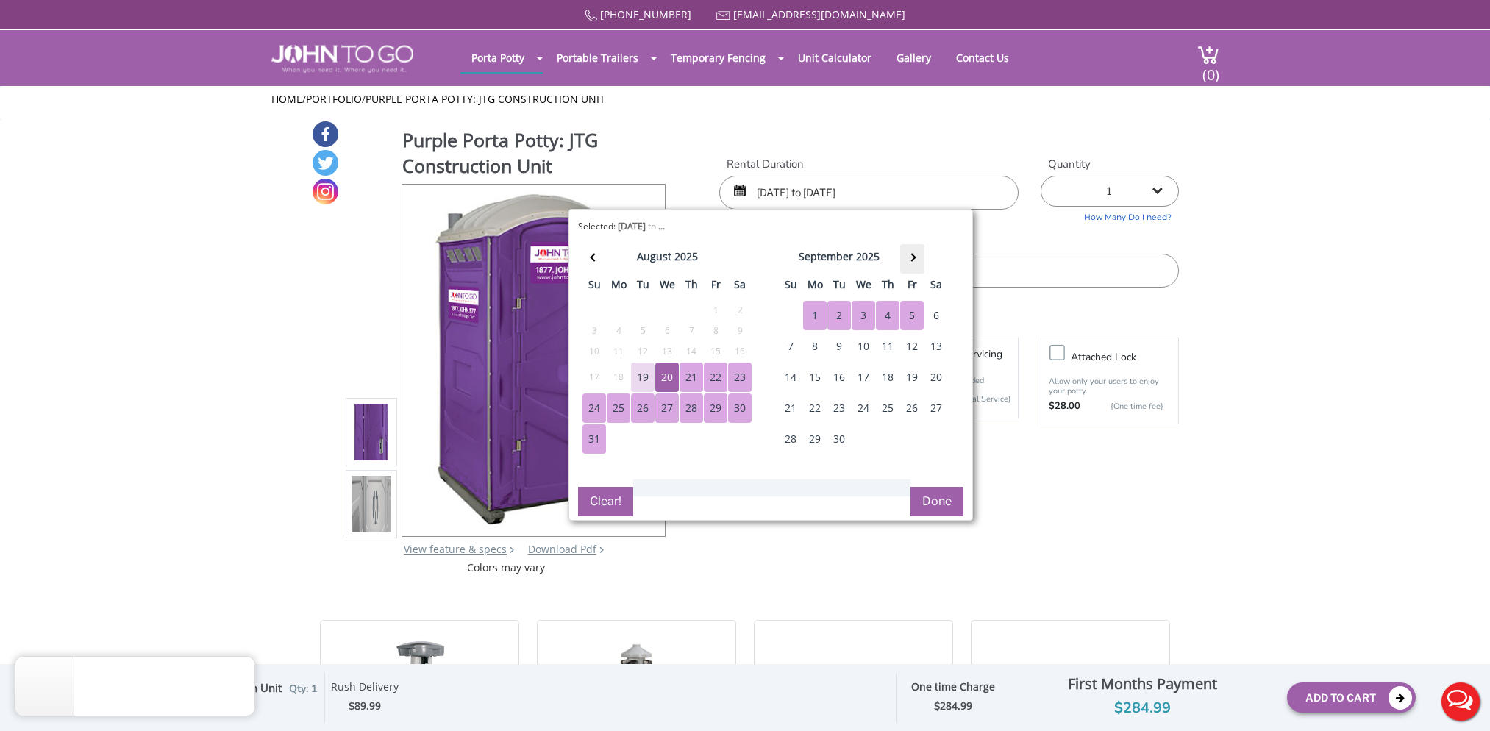
click at [913, 255] on th at bounding box center [912, 258] width 24 height 29
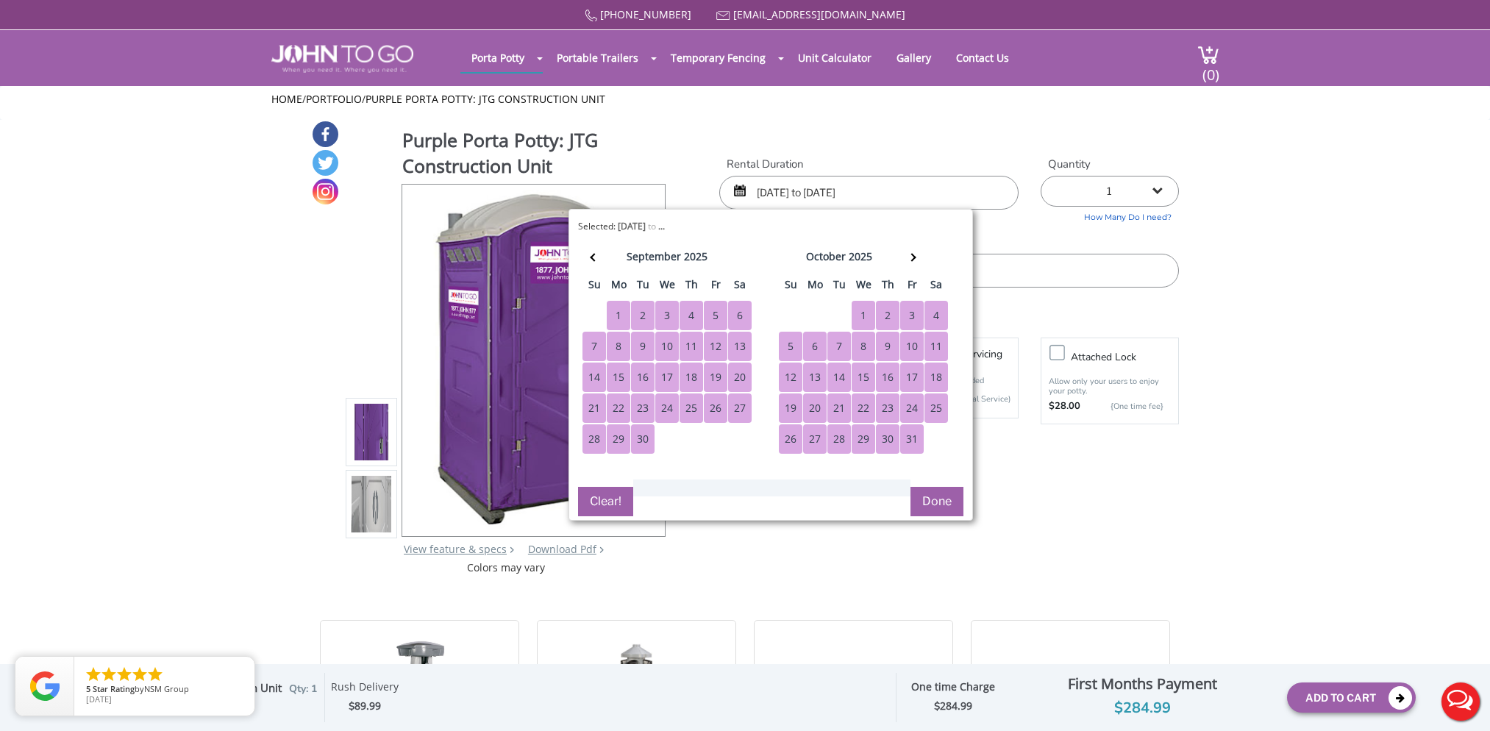
click at [906, 432] on div "31" at bounding box center [912, 438] width 24 height 29
click at [935, 496] on button "Done" at bounding box center [936, 501] width 53 height 29
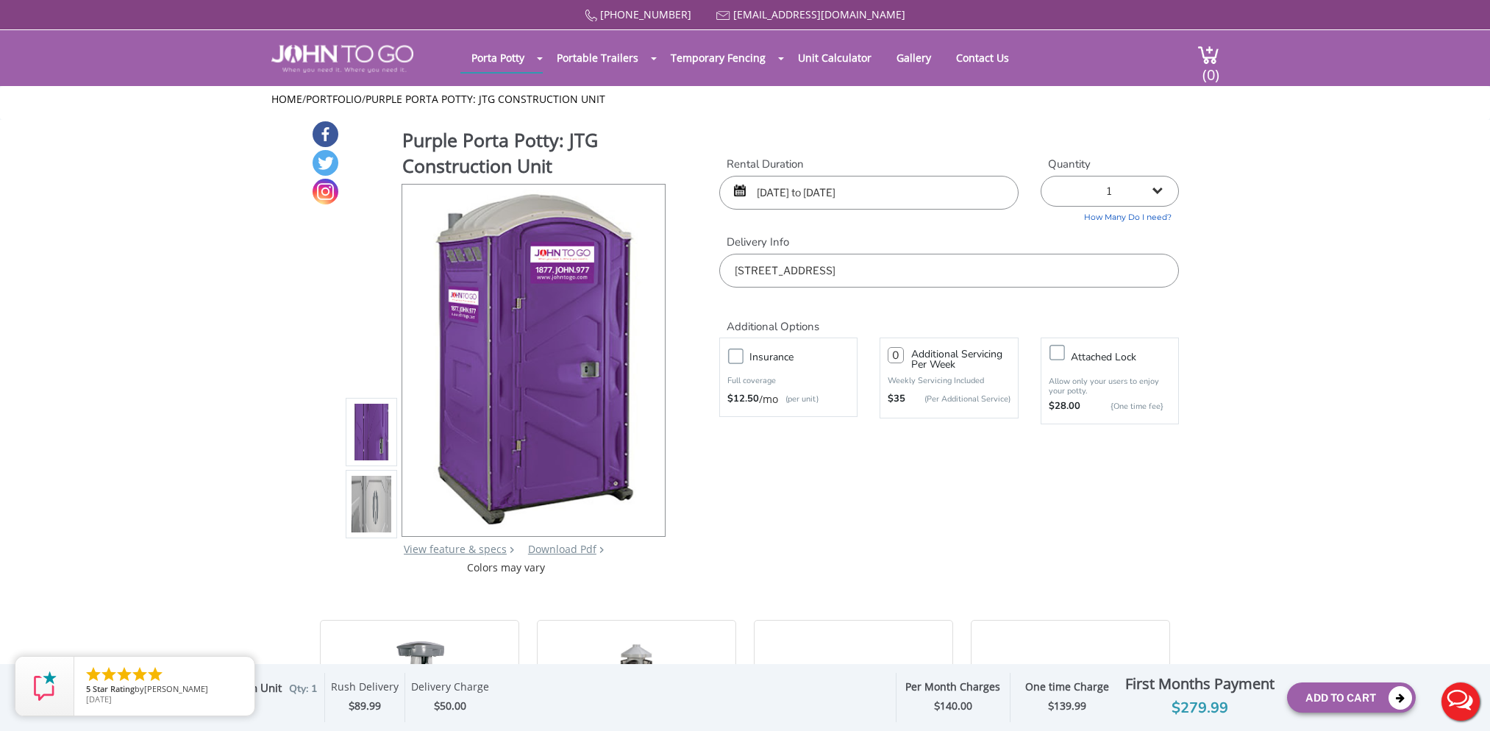
click at [906, 193] on input "08/20/2025 to 10/31/2025" at bounding box center [868, 193] width 299 height 34
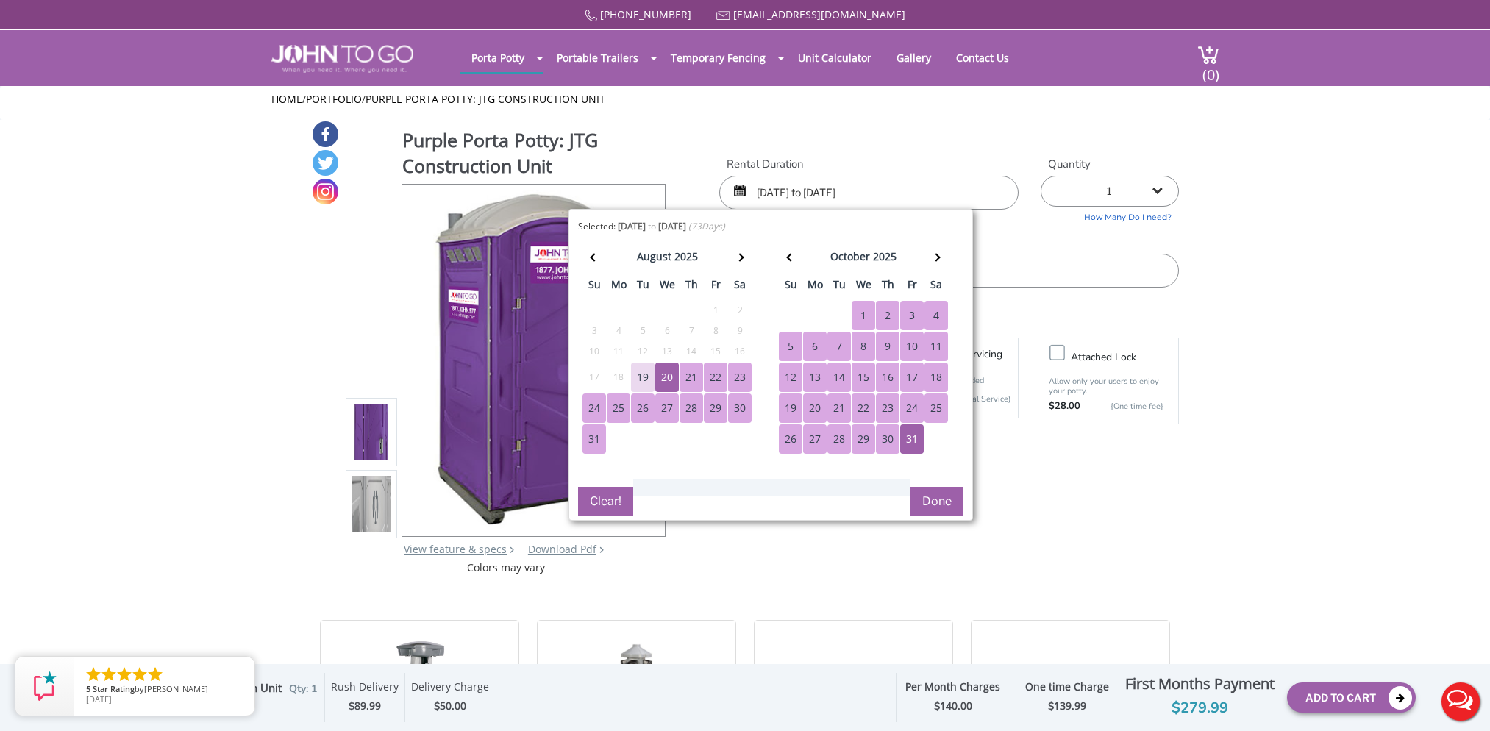
click at [811, 399] on div "20" at bounding box center [815, 407] width 24 height 29
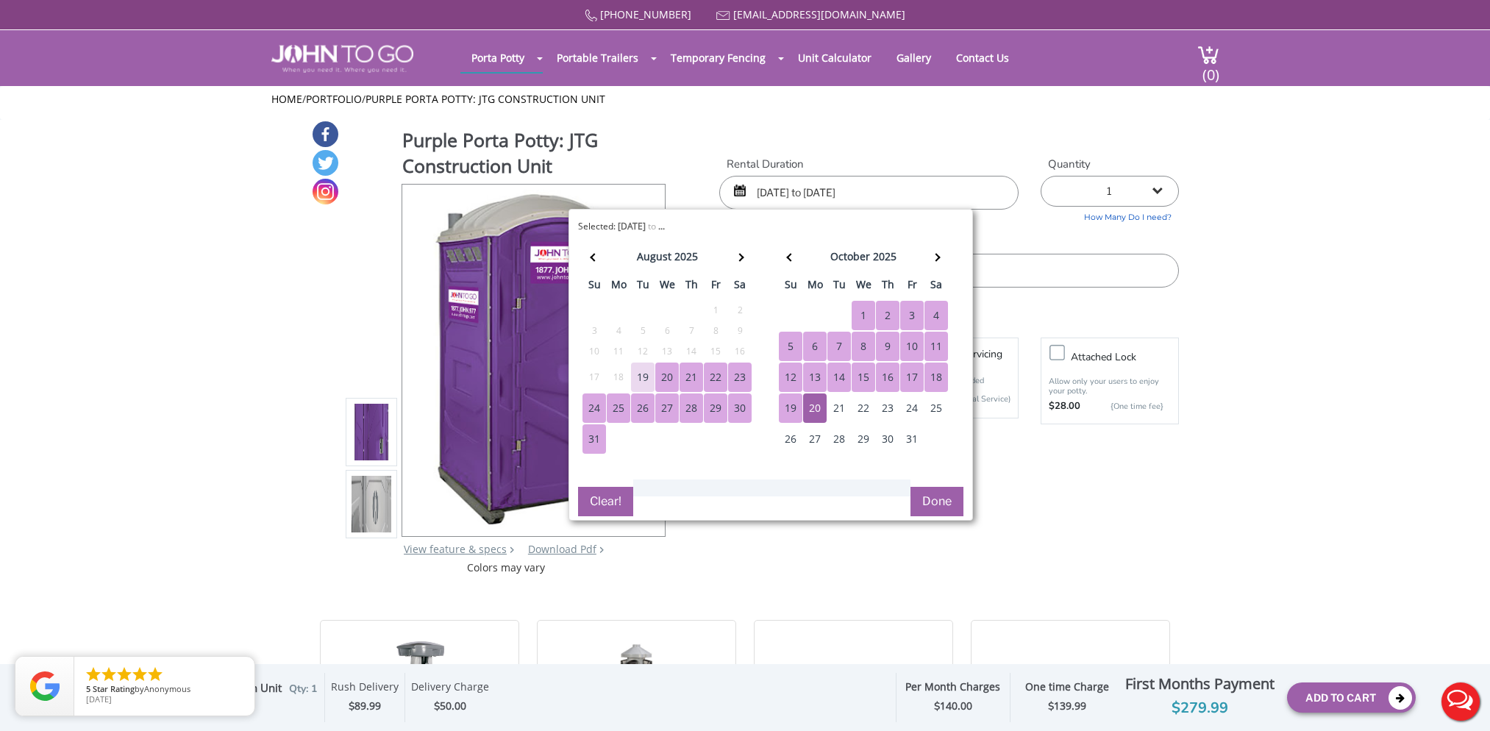
click at [669, 371] on div "20" at bounding box center [667, 377] width 24 height 29
type input "08/20/2025 to 10/20/2025"
click at [811, 401] on div "20" at bounding box center [815, 407] width 24 height 29
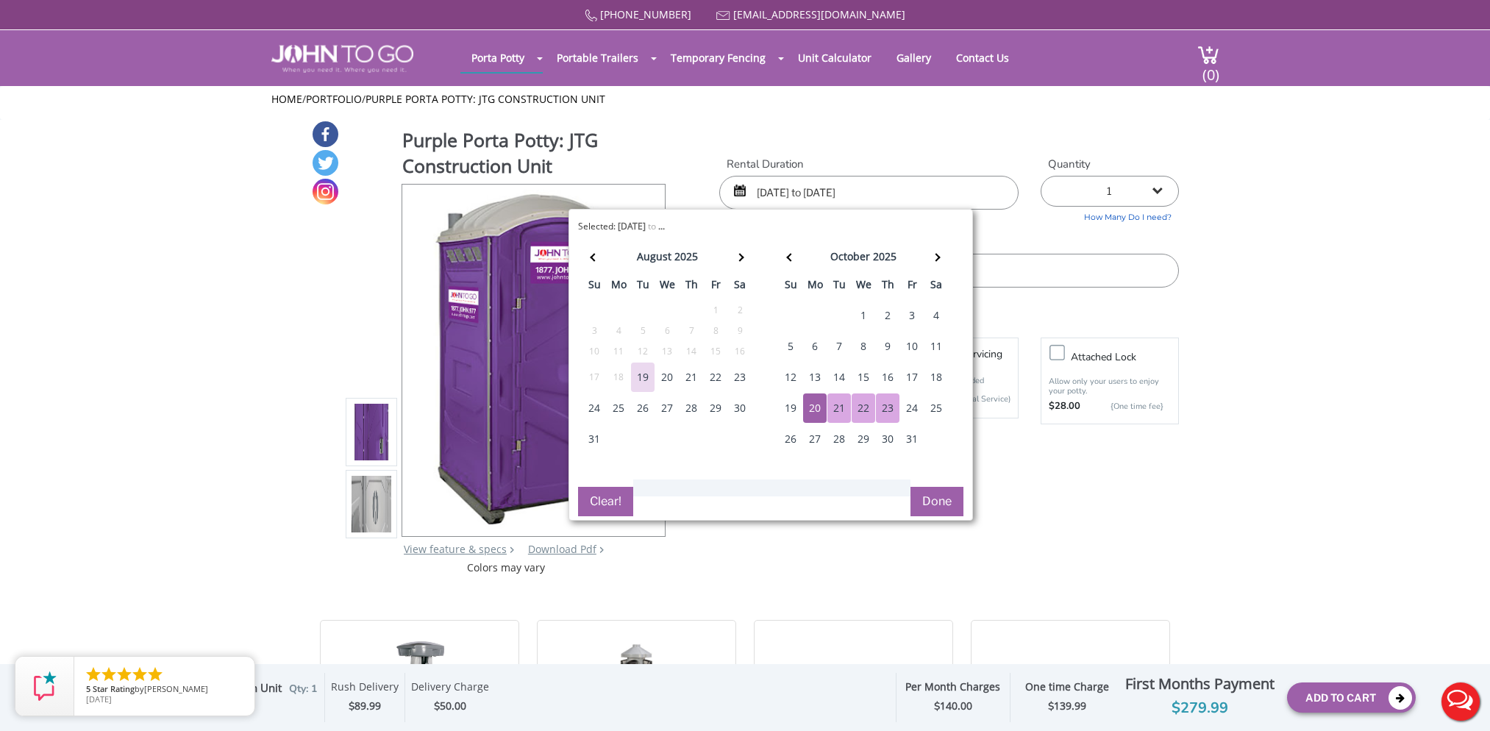
click at [944, 496] on button "Done" at bounding box center [936, 501] width 53 height 29
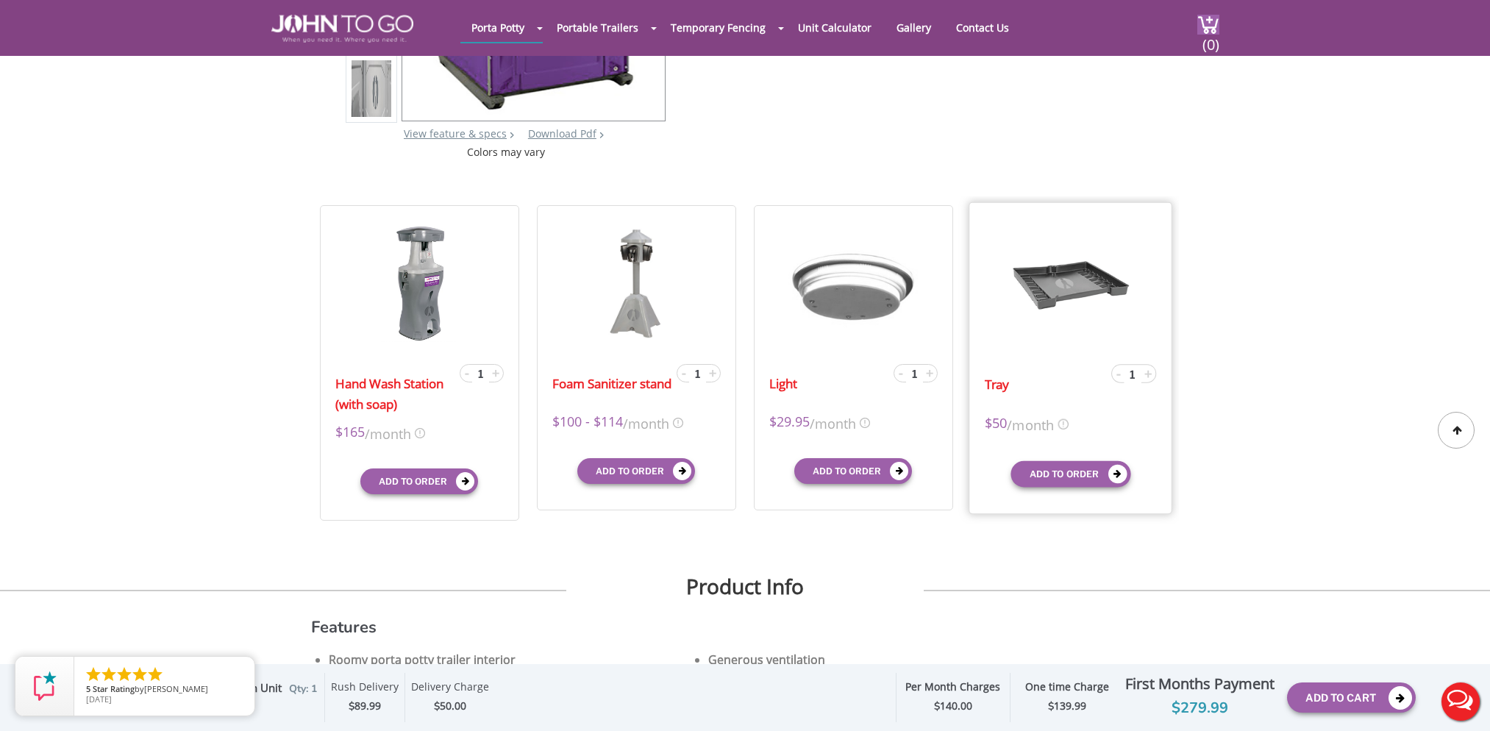
scroll to position [368, 0]
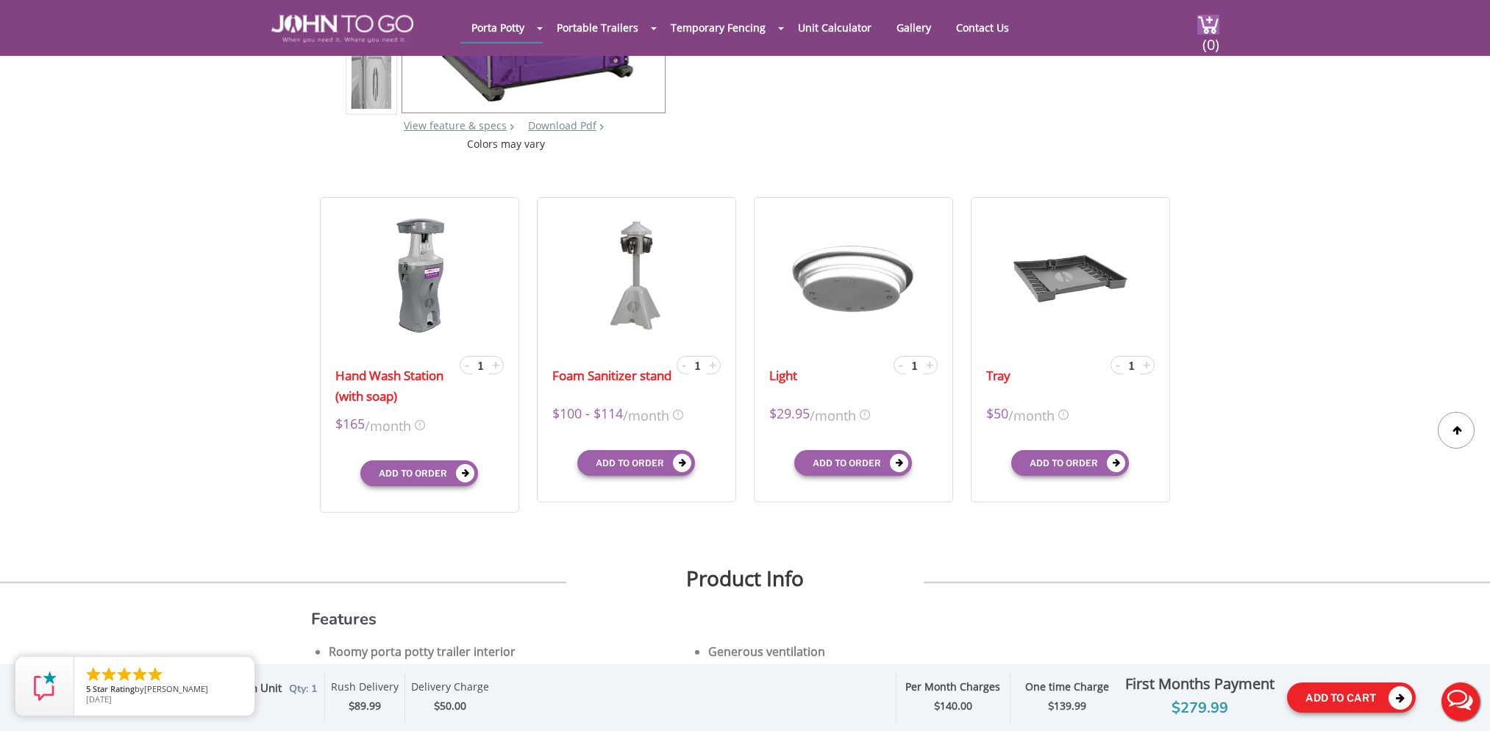
click at [1334, 704] on button "Add To Cart" at bounding box center [1351, 697] width 129 height 30
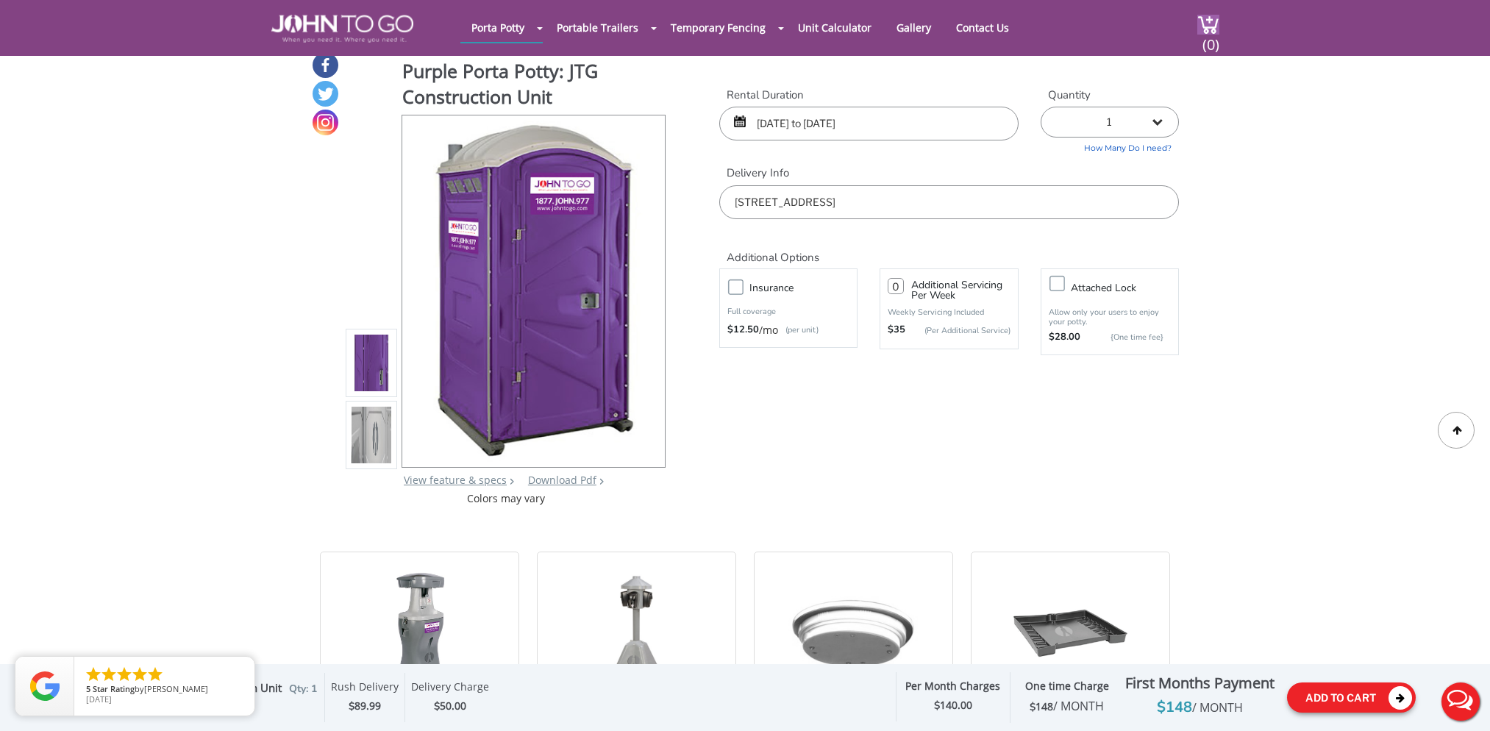
scroll to position [0, 0]
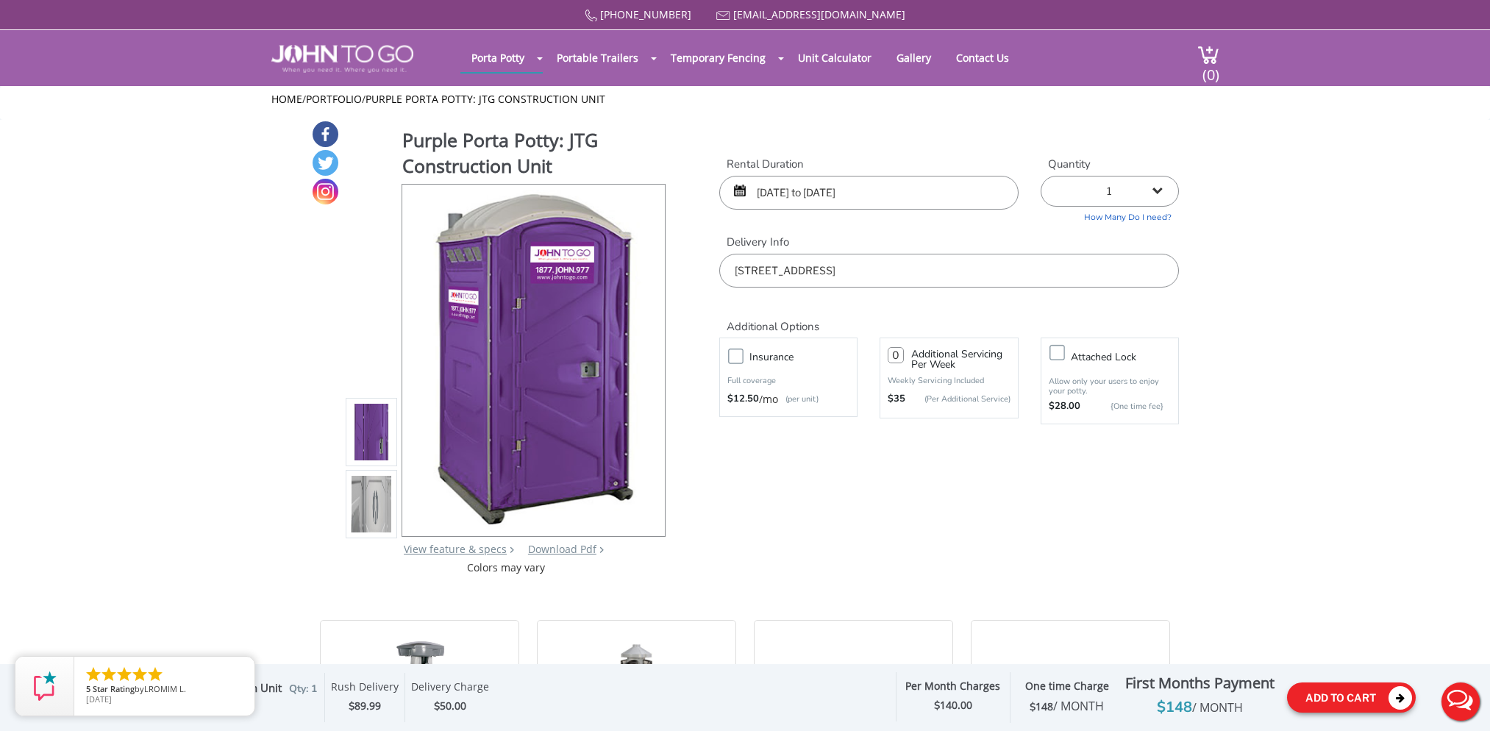
click at [1338, 702] on button "Add To Cart" at bounding box center [1351, 697] width 129 height 30
click at [1349, 694] on button "Add To Cart" at bounding box center [1351, 697] width 129 height 30
click at [984, 55] on link "Contact Us" at bounding box center [982, 57] width 75 height 29
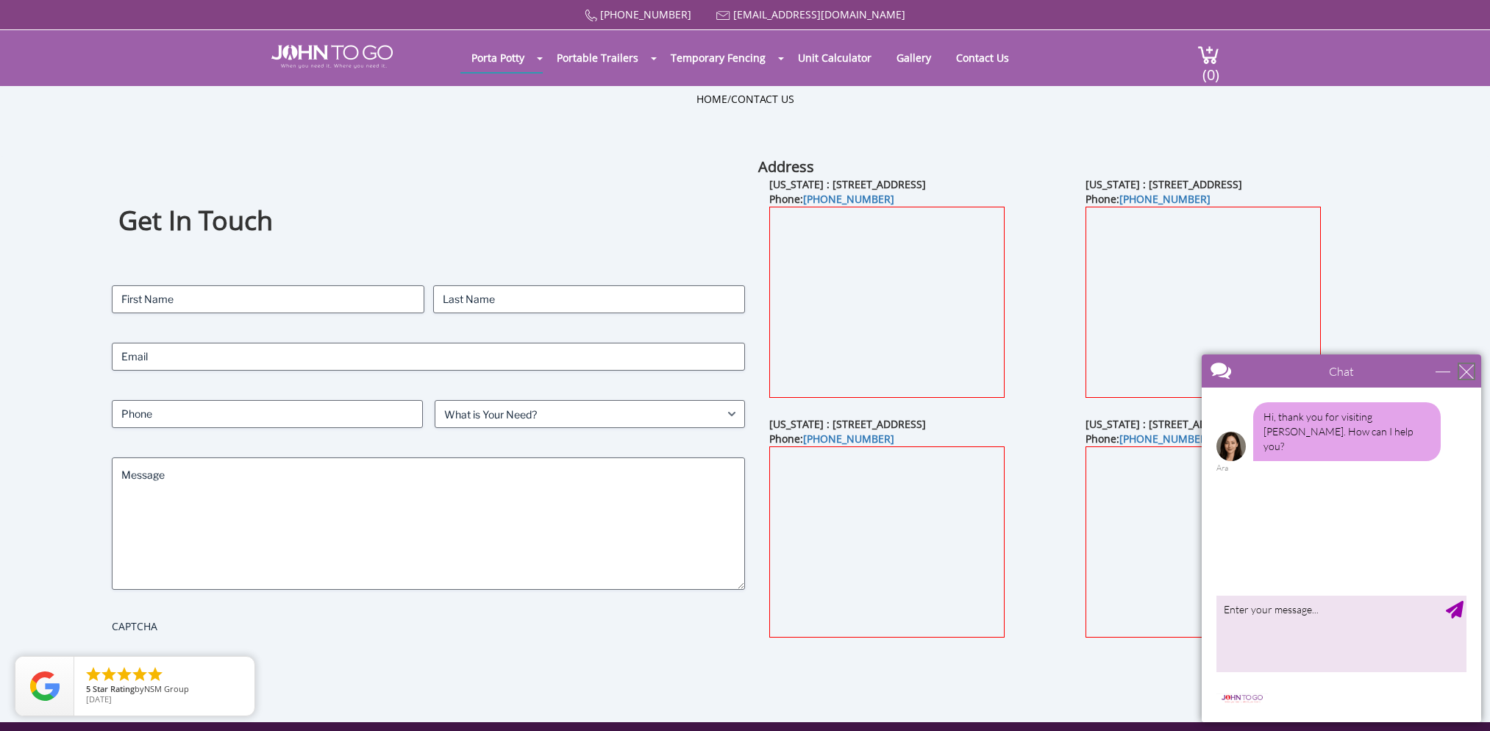
click at [1468, 370] on div "close" at bounding box center [1466, 371] width 15 height 15
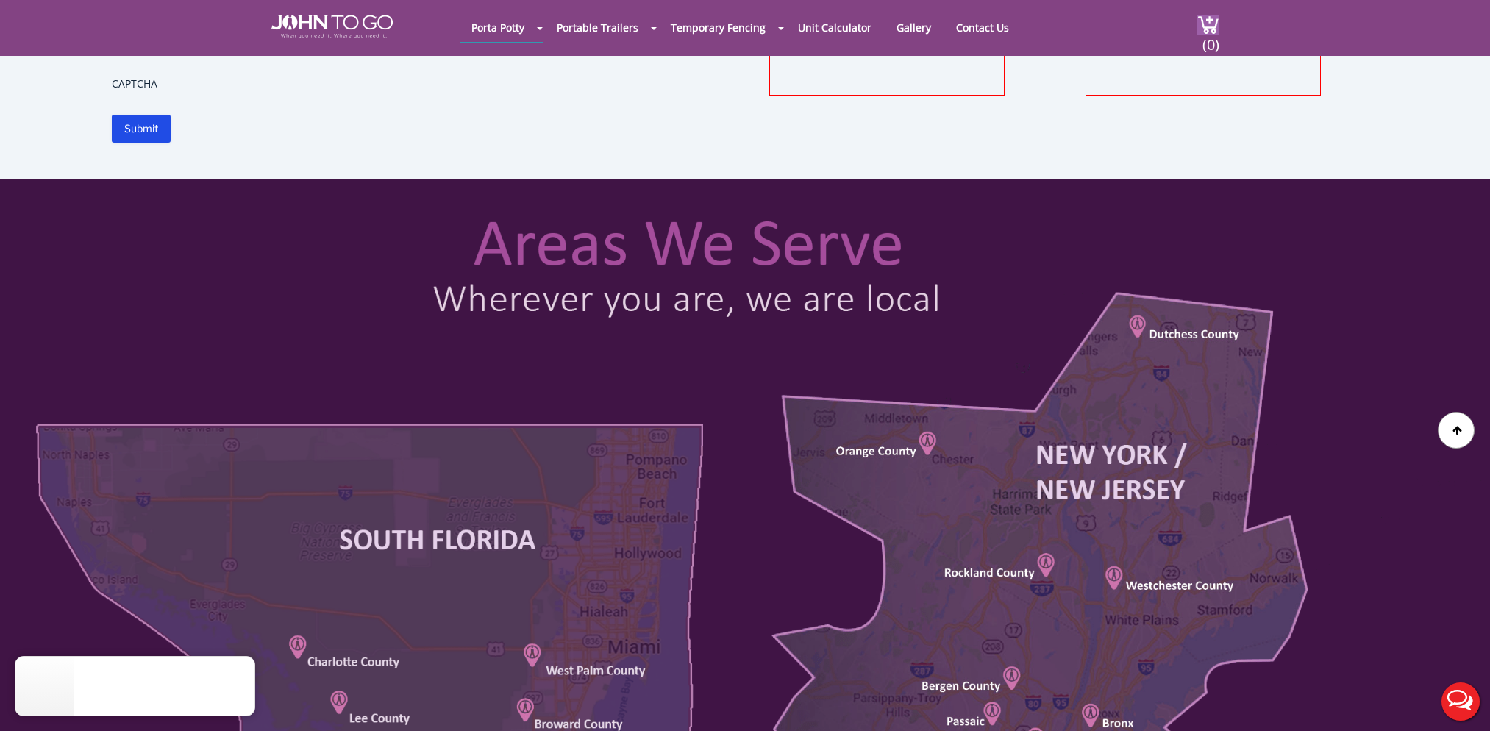
scroll to position [735, 0]
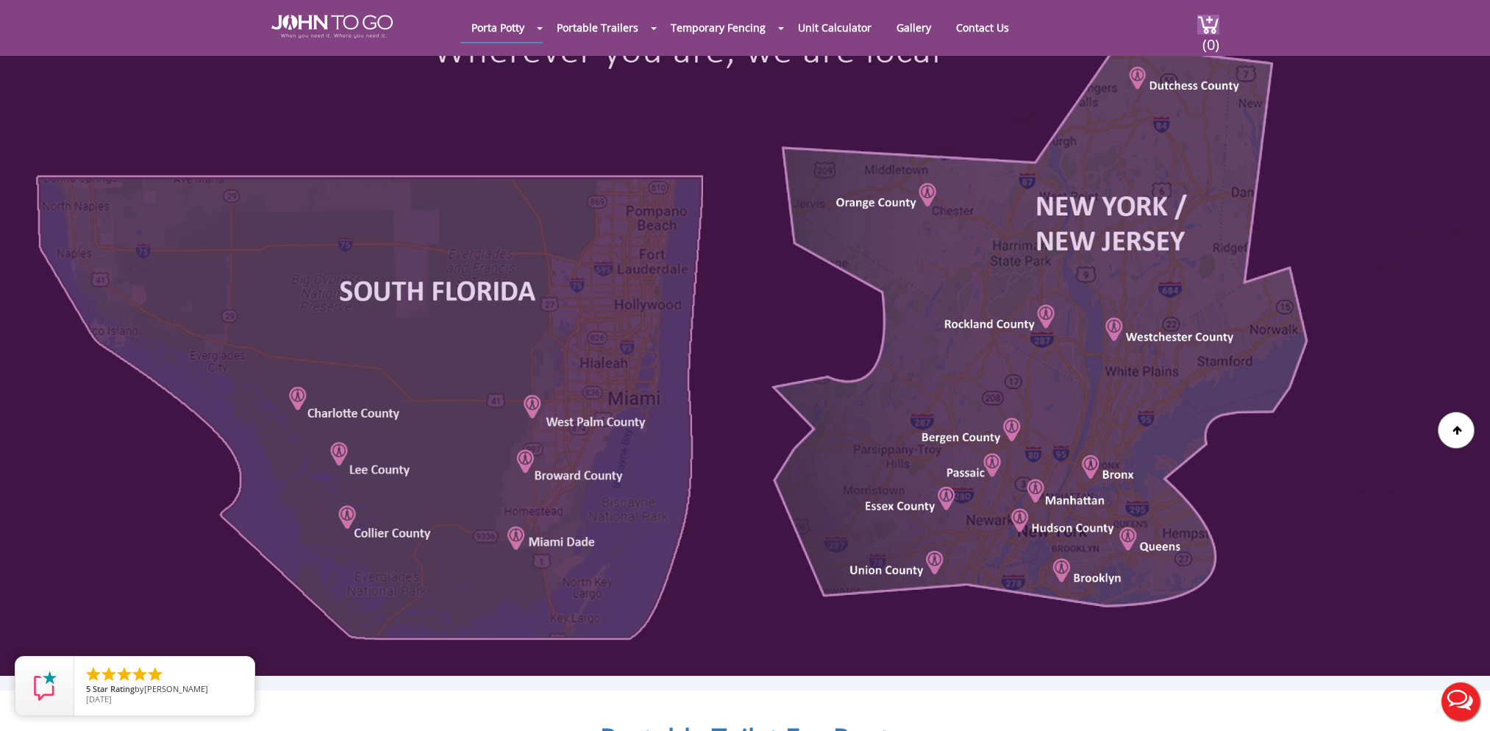
click at [1063, 566] on div at bounding box center [745, 303] width 1490 height 745
click at [1090, 577] on div at bounding box center [745, 303] width 1490 height 745
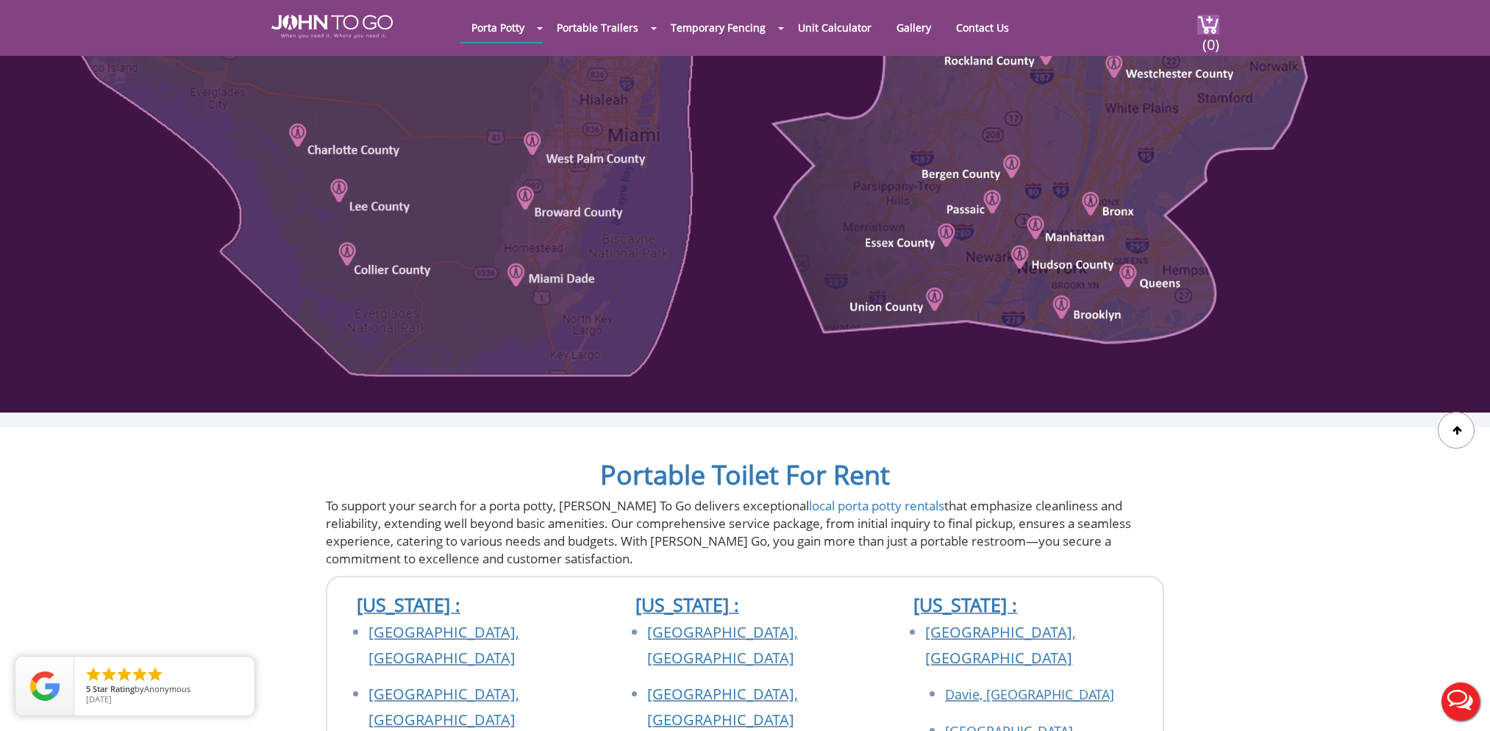
scroll to position [1324, 0]
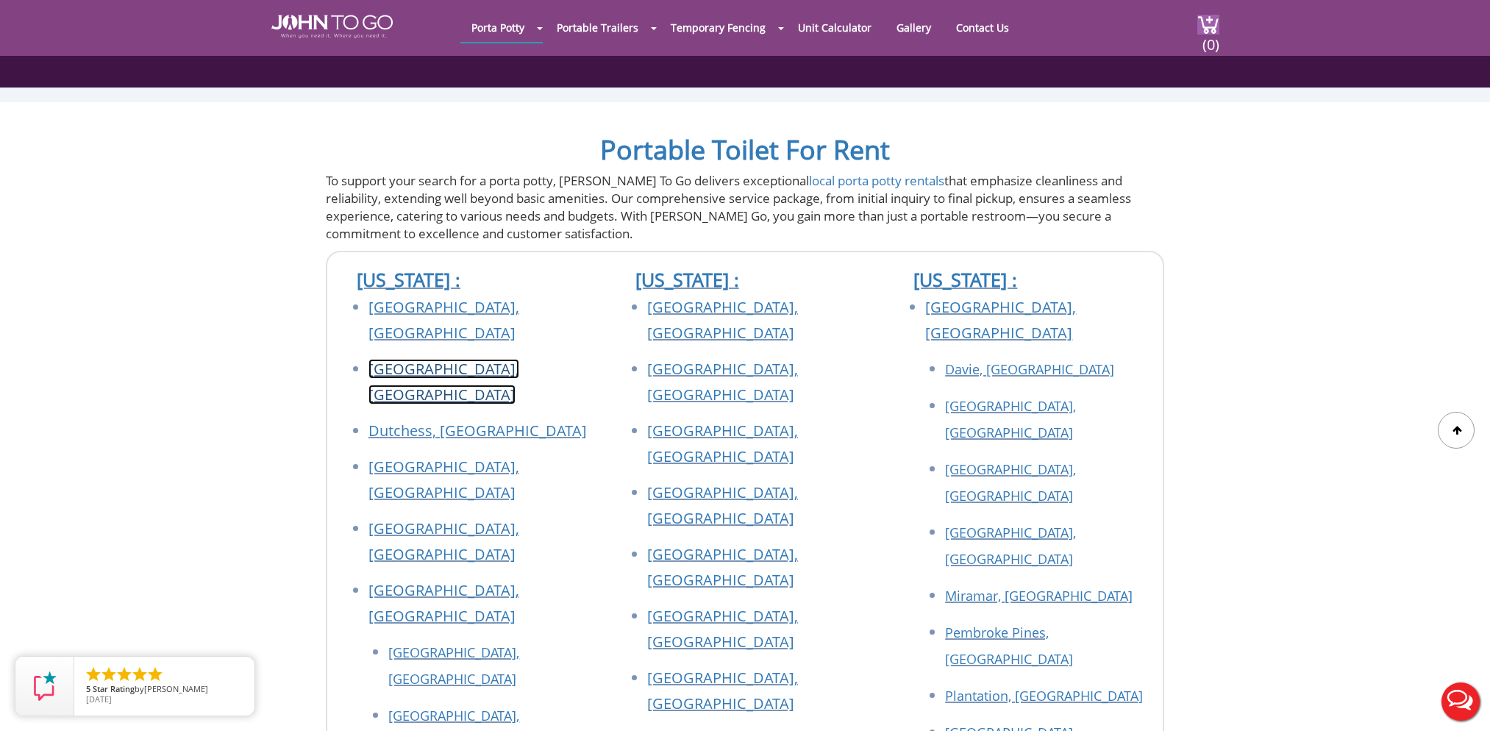
click at [396, 359] on link "Brooklyn, NY" at bounding box center [443, 382] width 151 height 46
